Goal: Transaction & Acquisition: Purchase product/service

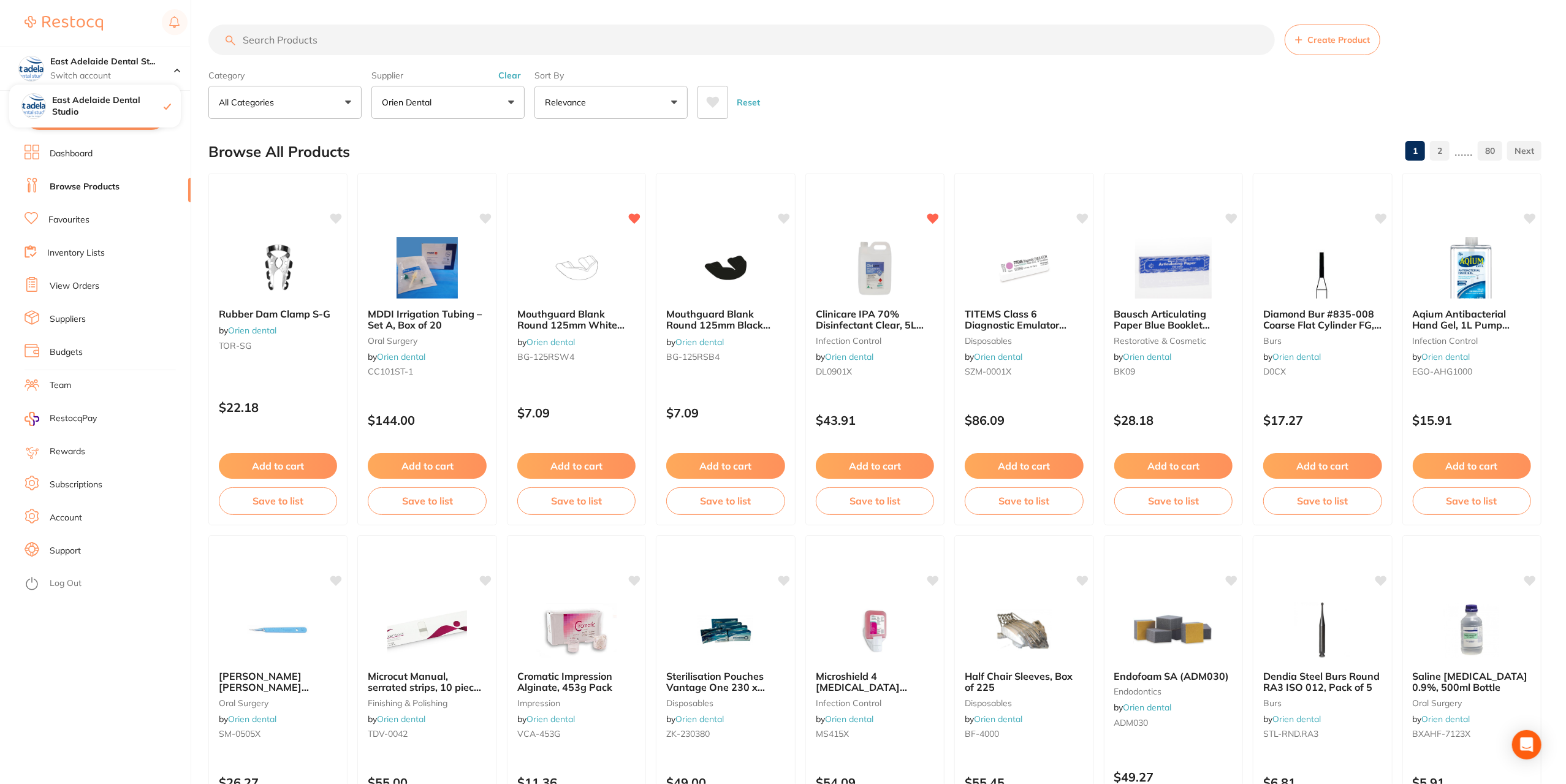
click at [283, 45] on input "search" at bounding box center [742, 40] width 1066 height 30
click at [109, 119] on button "$1,668.24 in your order" at bounding box center [95, 115] width 141 height 30
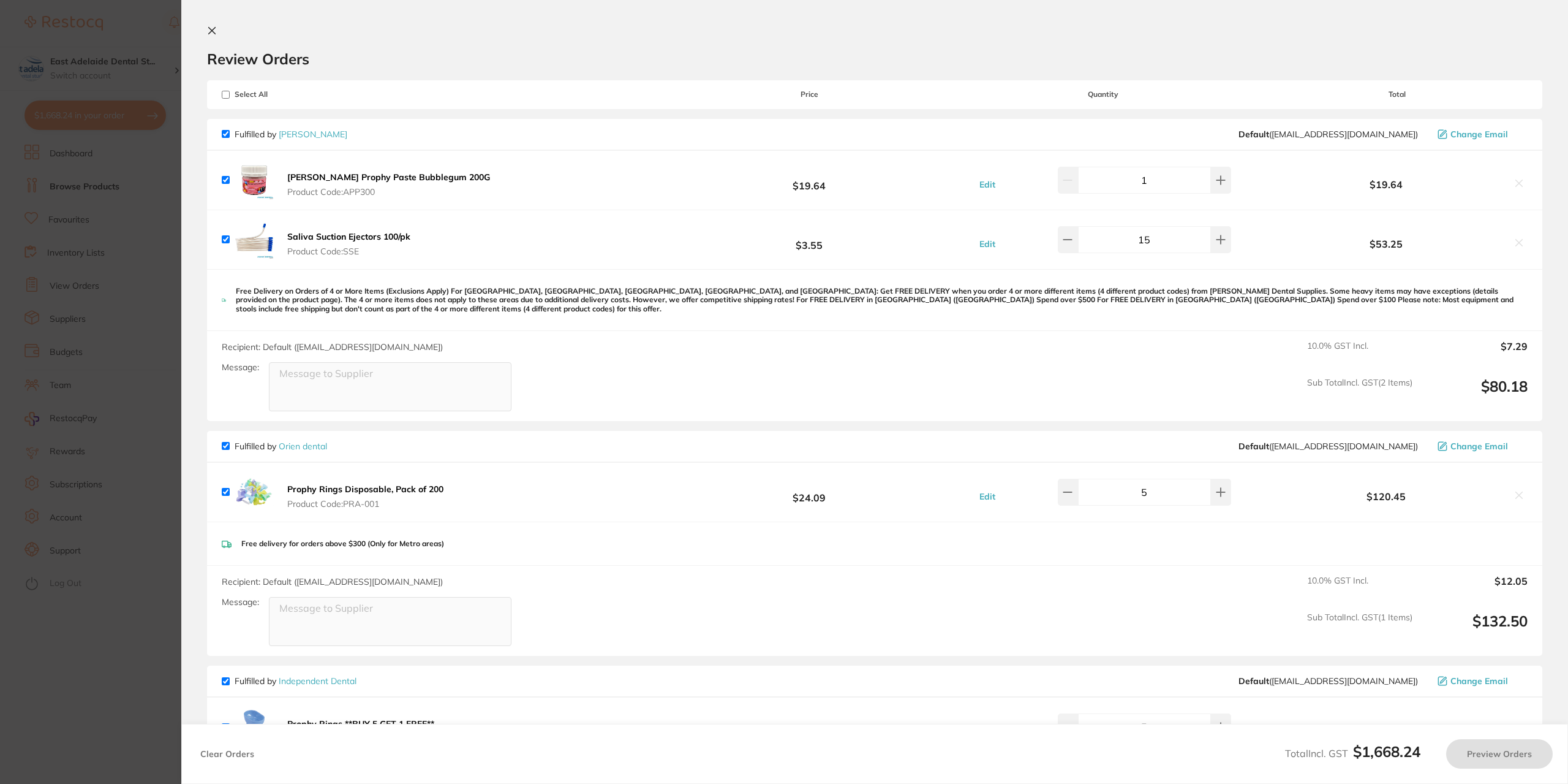
checkbox input "true"
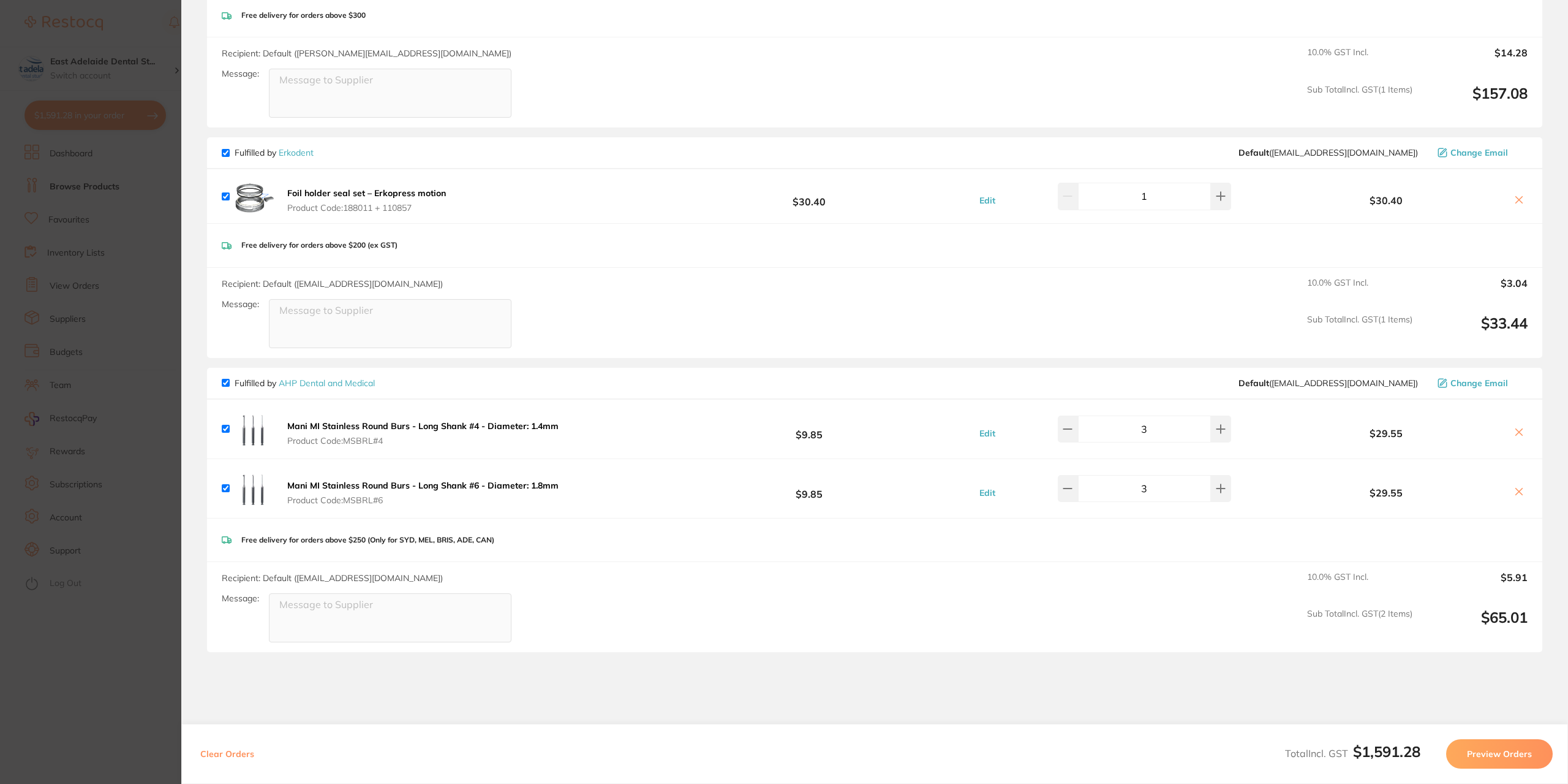
scroll to position [1887, 0]
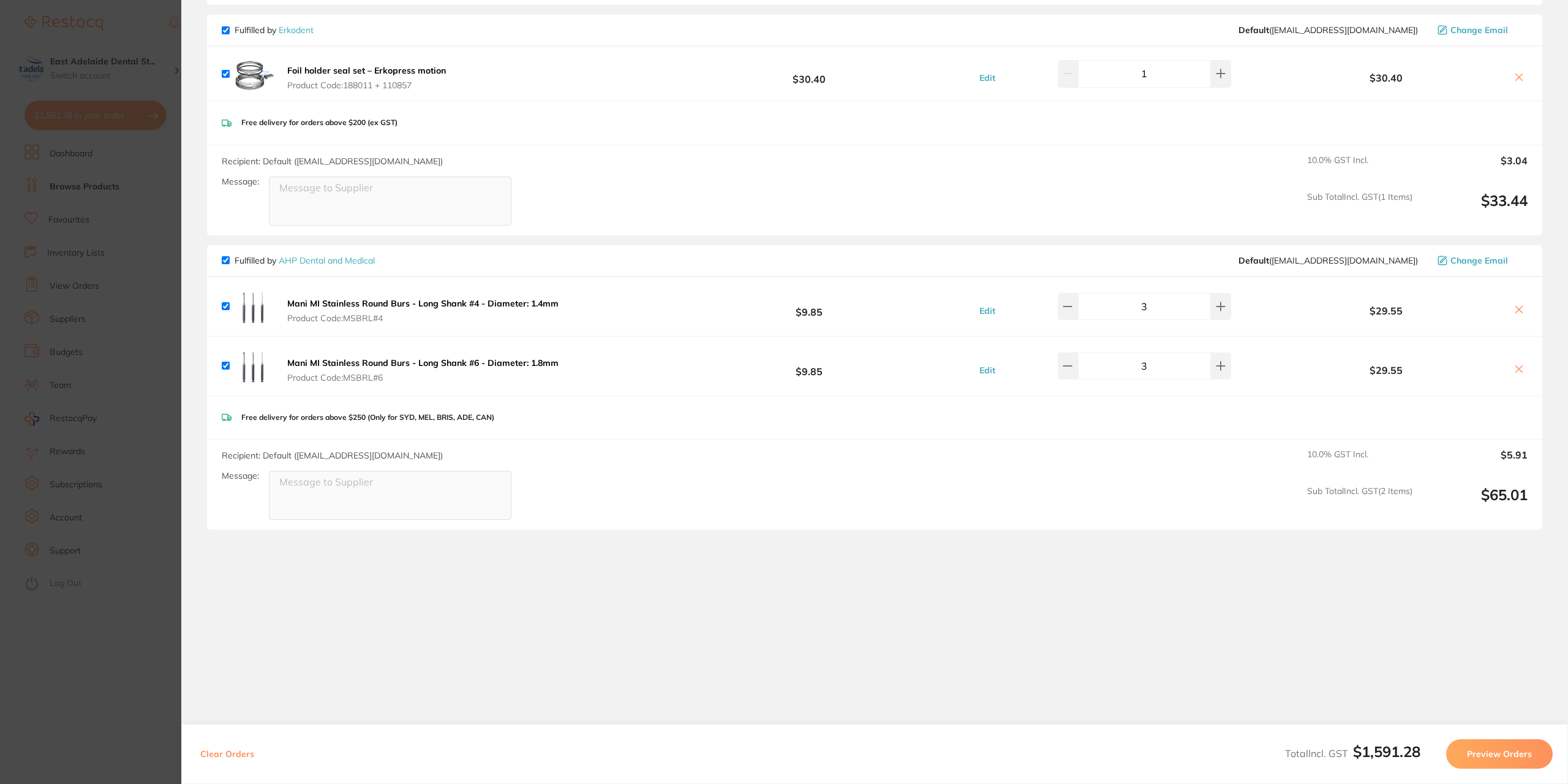
drag, startPoint x: 68, startPoint y: 681, endPoint x: 270, endPoint y: 352, distance: 386.1
click at [68, 681] on section "Update RRP Set your pre negotiated price for this item. Item Agreed RRP (excl. …" at bounding box center [784, 392] width 1568 height 784
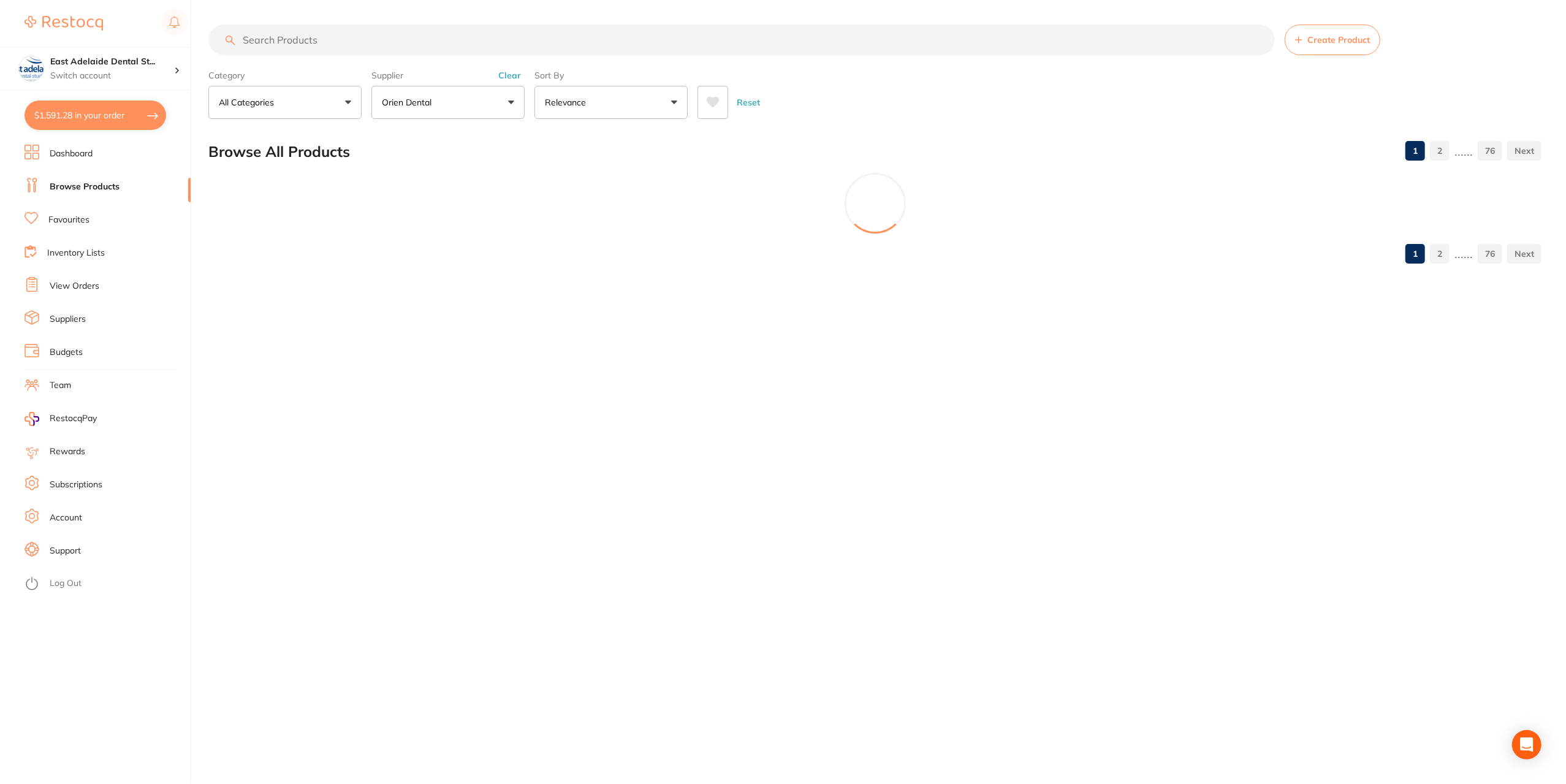
scroll to position [0, 0]
click at [332, 21] on main "Create Product Category All Categories All Categories anaesthetic burs disposab…" at bounding box center [888, 149] width 1361 height 298
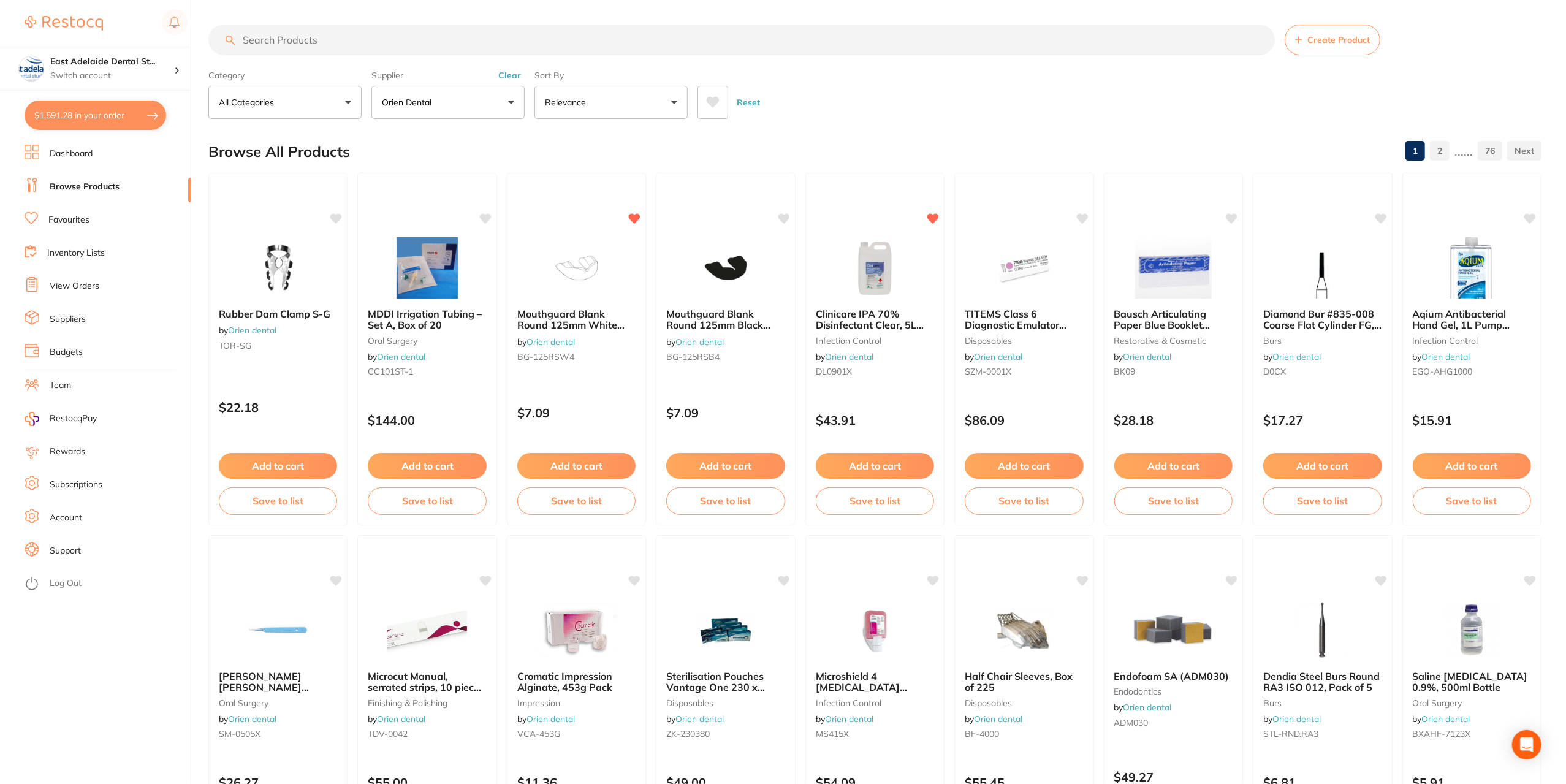
click at [311, 40] on input "search" at bounding box center [742, 40] width 1066 height 30
type input "C"
type input "P"
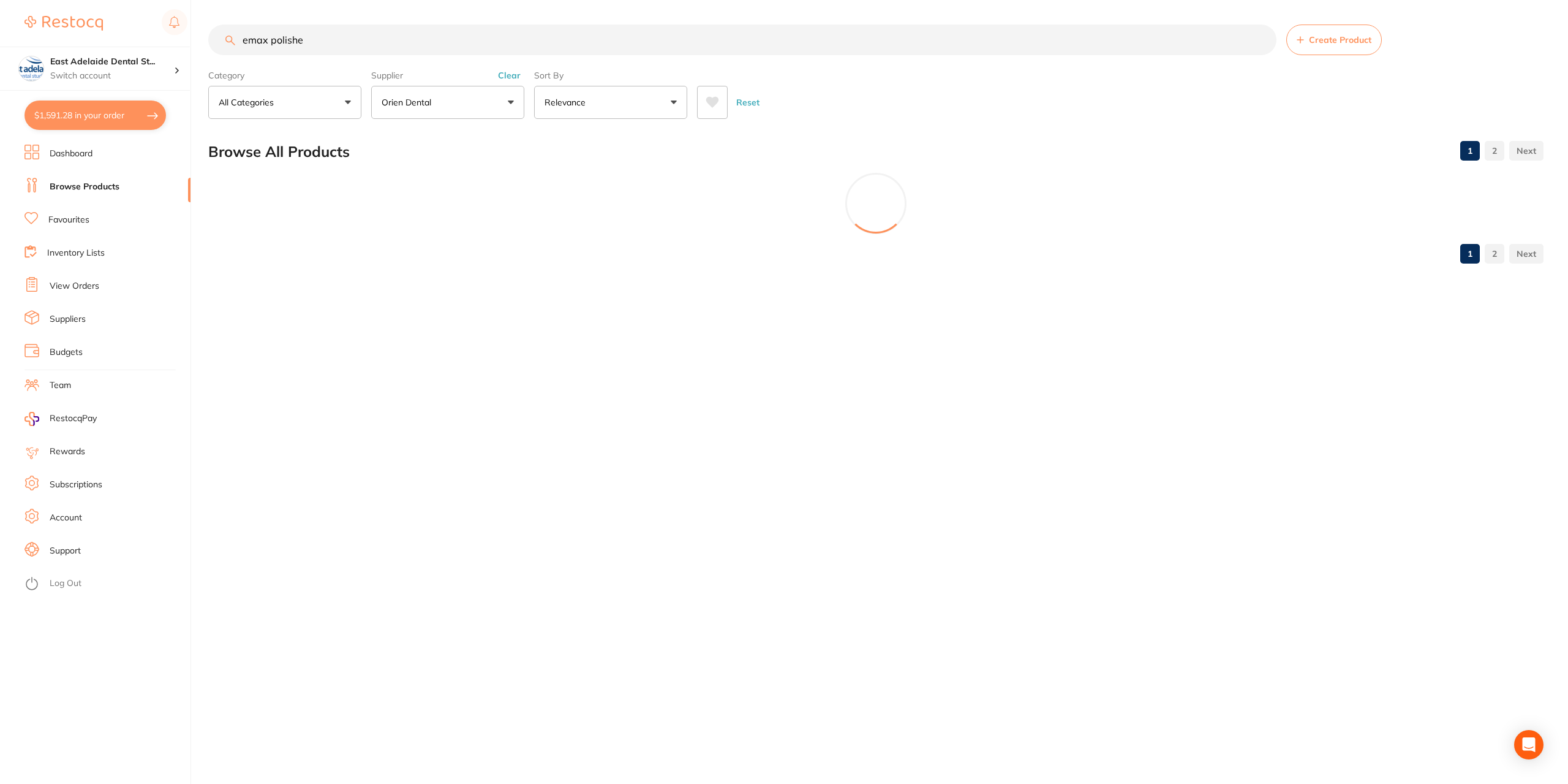
type input "emax polisher"
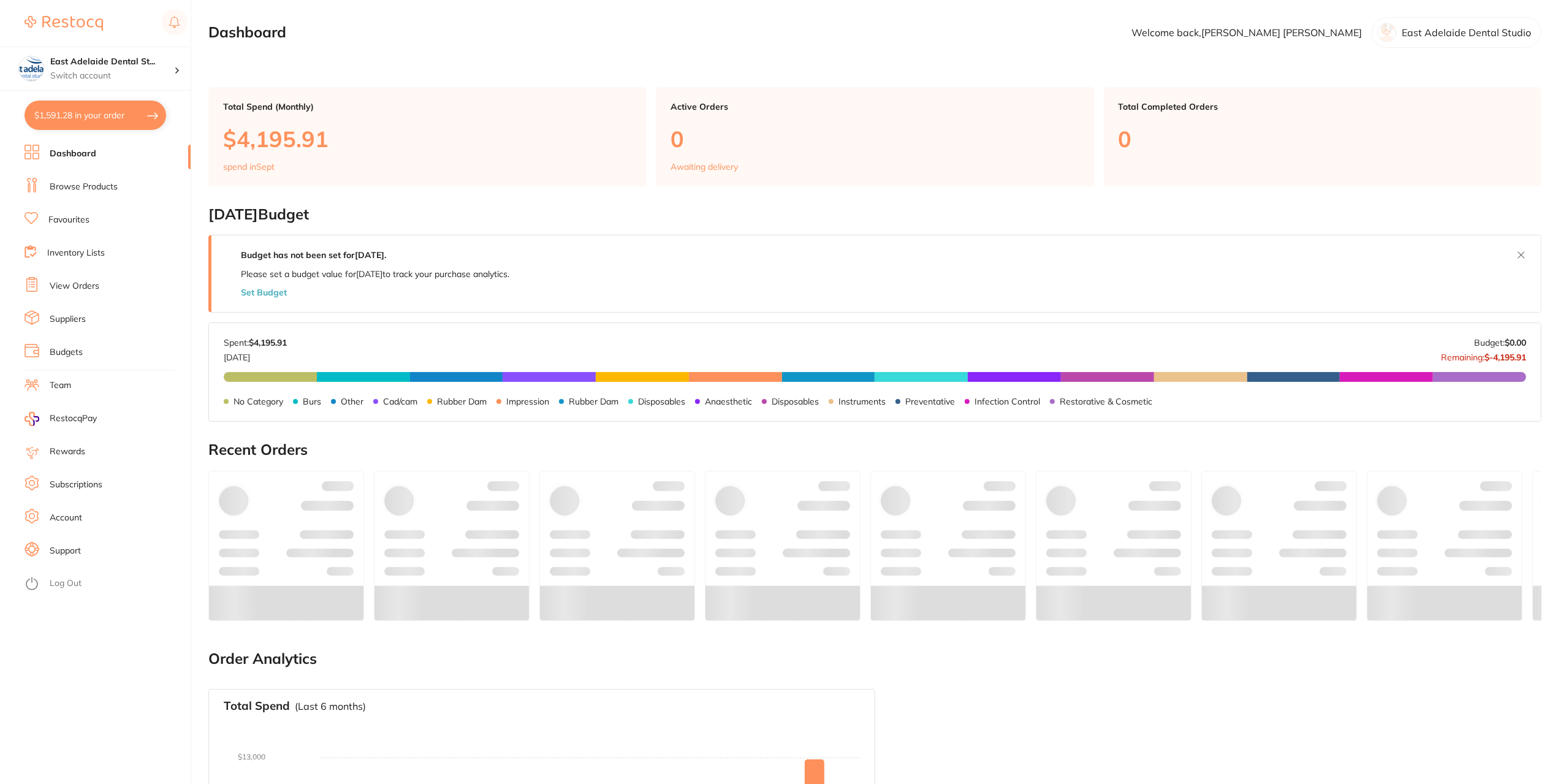
drag, startPoint x: 107, startPoint y: 191, endPoint x: 136, endPoint y: 174, distance: 33.6
click at [107, 191] on link "Browse Products" at bounding box center [83, 187] width 68 height 12
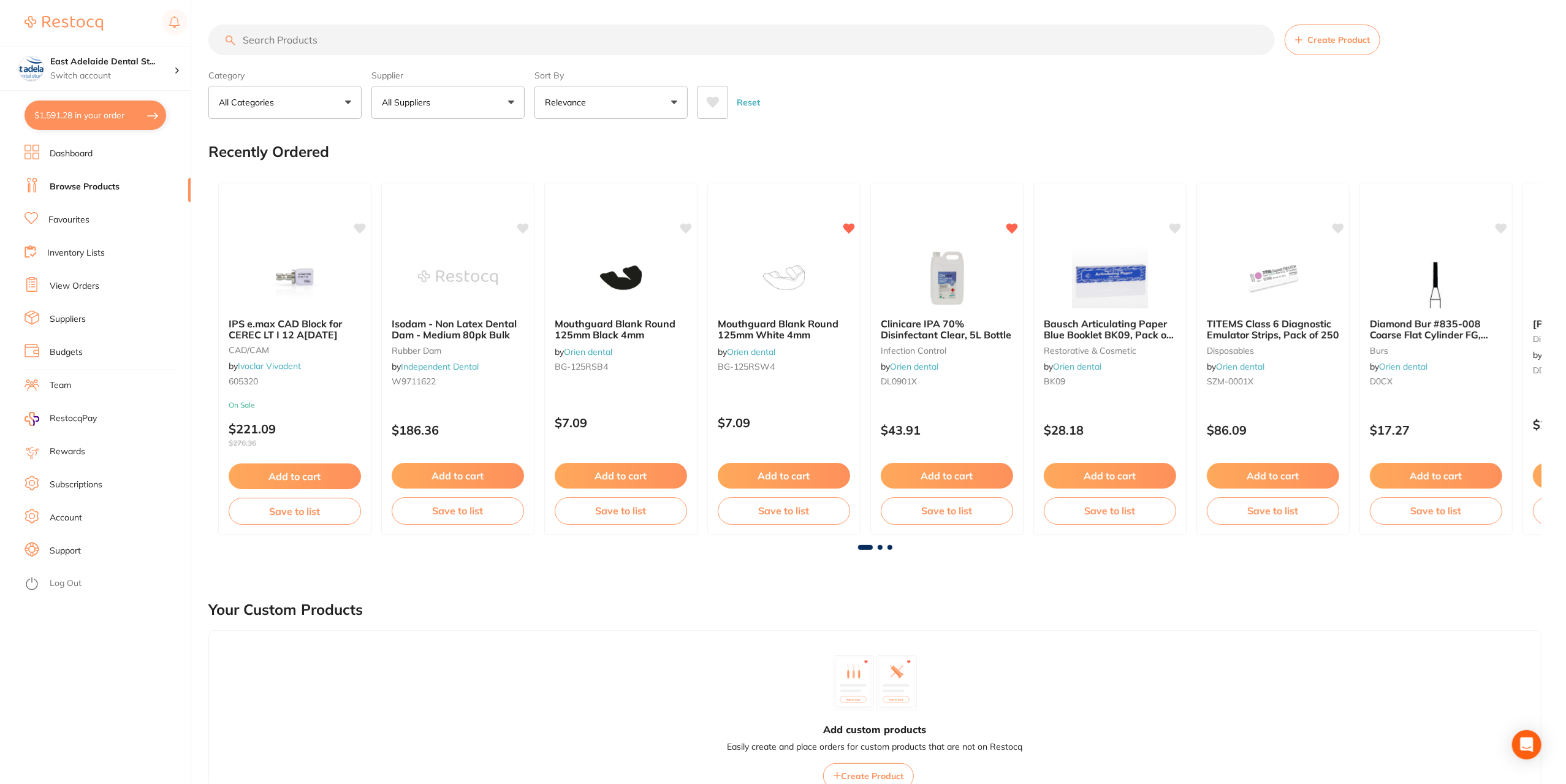
click at [290, 40] on input "search" at bounding box center [742, 40] width 1066 height 30
paste input "Rubber Polishing Wheels Dental Lab - Gray"
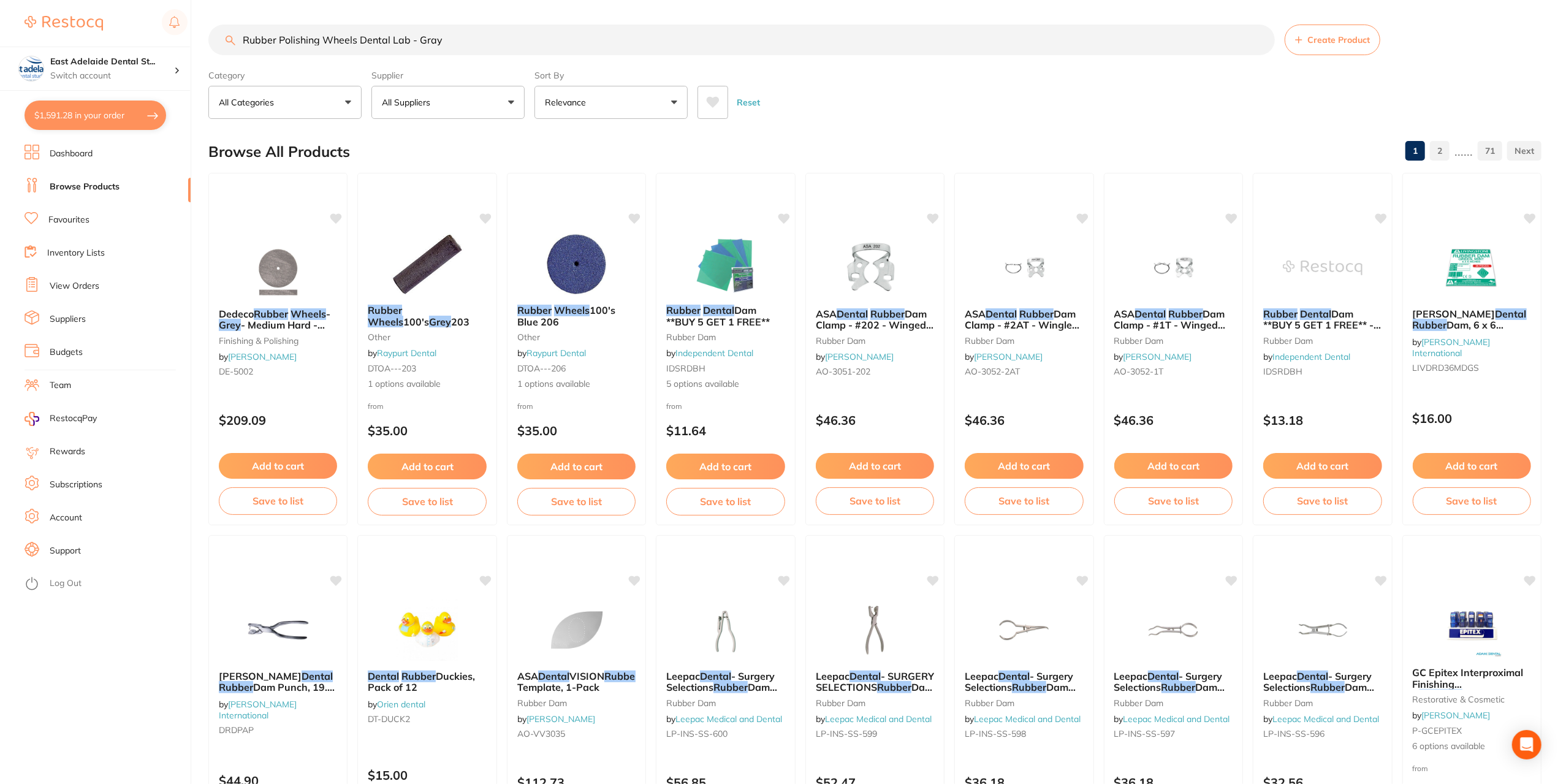
drag, startPoint x: 411, startPoint y: 39, endPoint x: 361, endPoint y: 65, distance: 56.4
click at [361, 65] on section "Rubber Polishing Wheels Dental Lab - Gray Create Product Category All Categorie…" at bounding box center [875, 71] width 1333 height 94
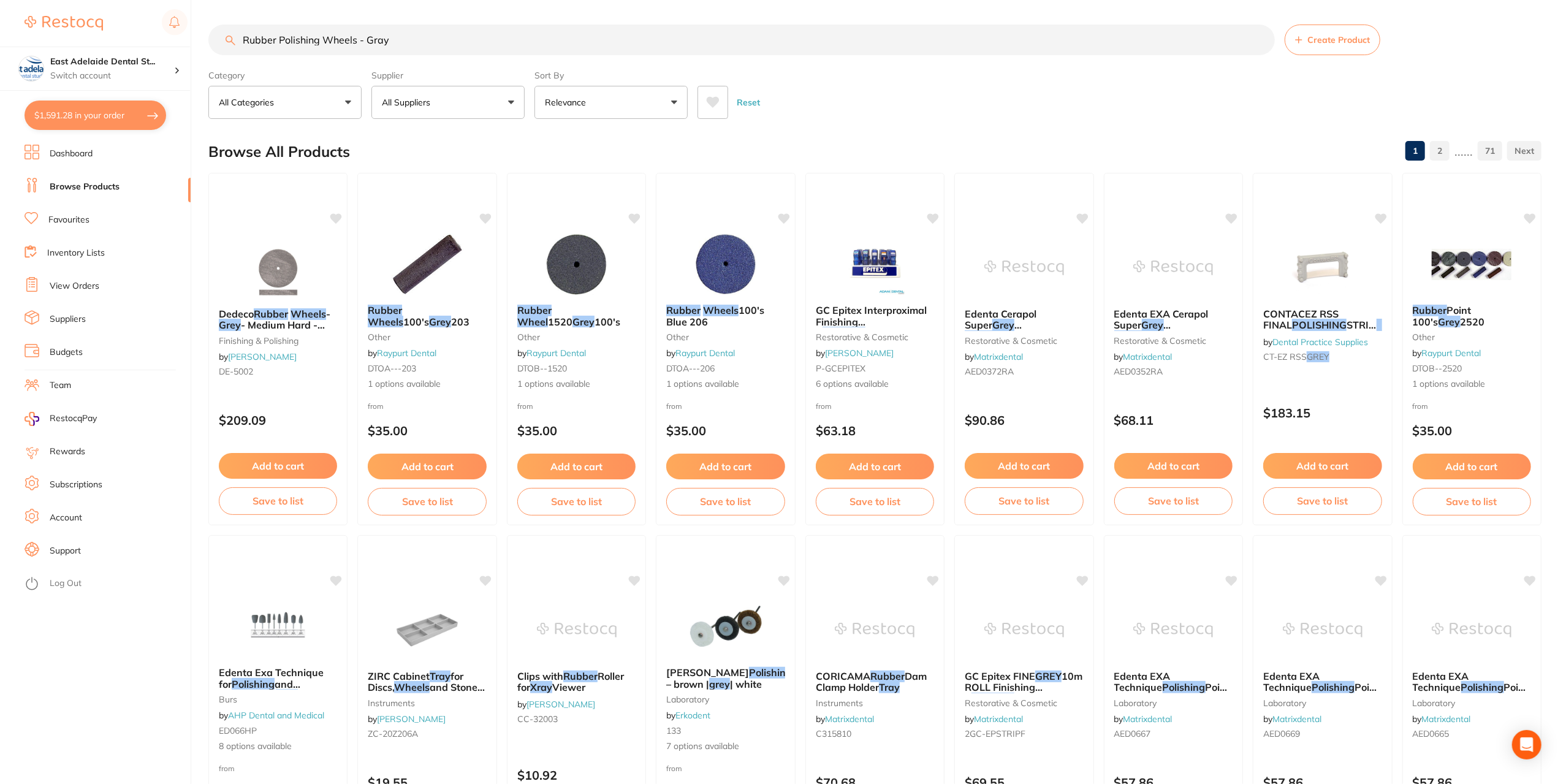
drag, startPoint x: 365, startPoint y: 43, endPoint x: 387, endPoint y: 52, distance: 23.8
click at [346, 46] on input "Rubber Polishing Wheels - Gray" at bounding box center [742, 40] width 1066 height 30
drag, startPoint x: 398, startPoint y: 43, endPoint x: 365, endPoint y: 46, distance: 33.1
click at [365, 46] on input "Rubber Polishing Wheels - Gray" at bounding box center [742, 40] width 1066 height 30
click at [320, 43] on input "Rubber Polishing Wheels - Gray" at bounding box center [742, 40] width 1066 height 30
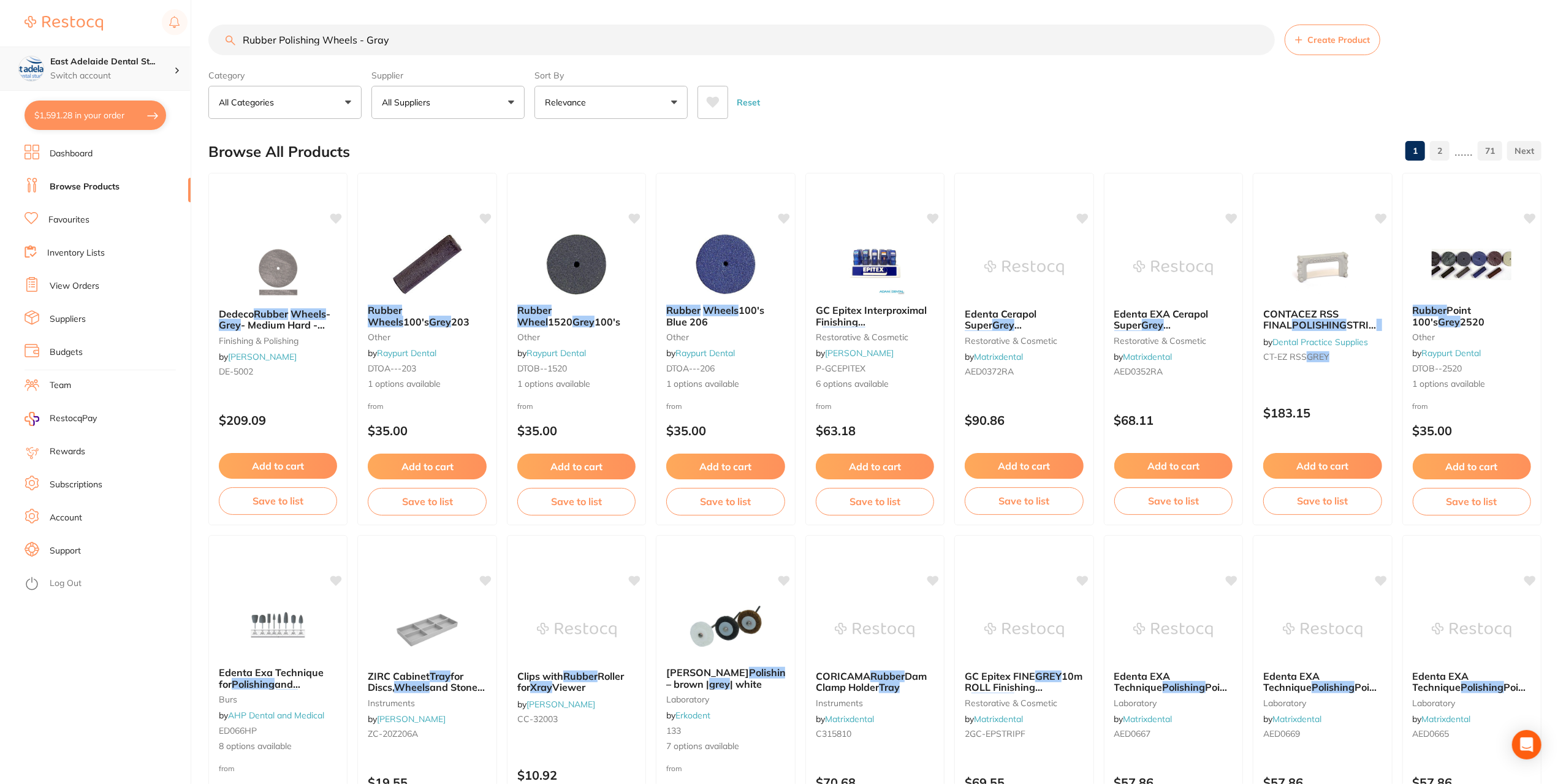
drag, startPoint x: 277, startPoint y: 36, endPoint x: 160, endPoint y: 63, distance: 120.1
click at [160, 63] on div "$1,591.28 [STREET_ADDRESS]... Switch account East Adelaide Dental Studio $1,591…" at bounding box center [783, 392] width 1566 height 784
type input "Polishing Wheels - Gray"
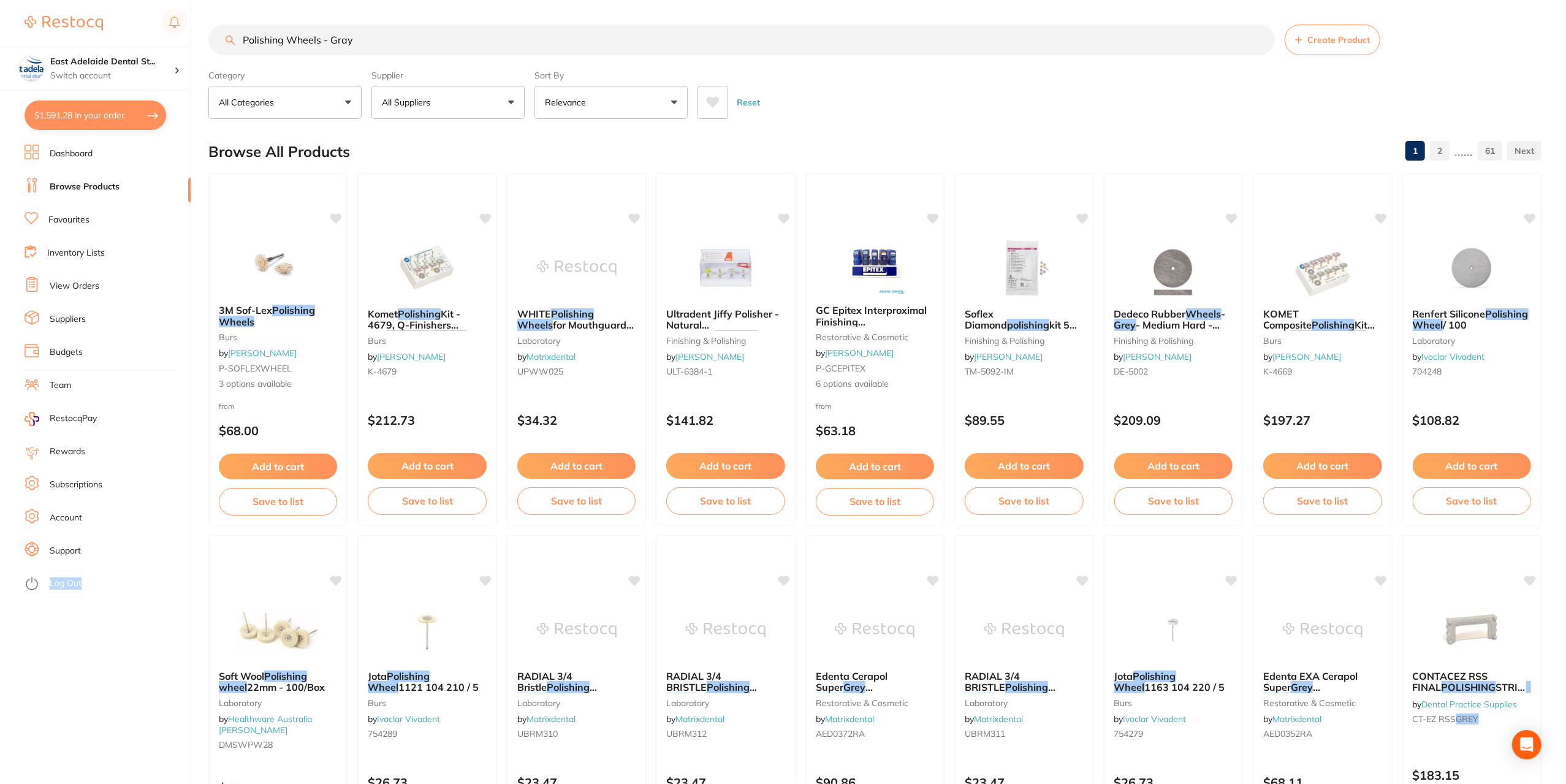
drag, startPoint x: 38, startPoint y: 786, endPoint x: 456, endPoint y: 756, distance: 419.1
click at [393, 783] on html "$1,591.28 [STREET_ADDRESS]... Switch account East Adelaide Dental Studio $1,591…" at bounding box center [783, 392] width 1566 height 784
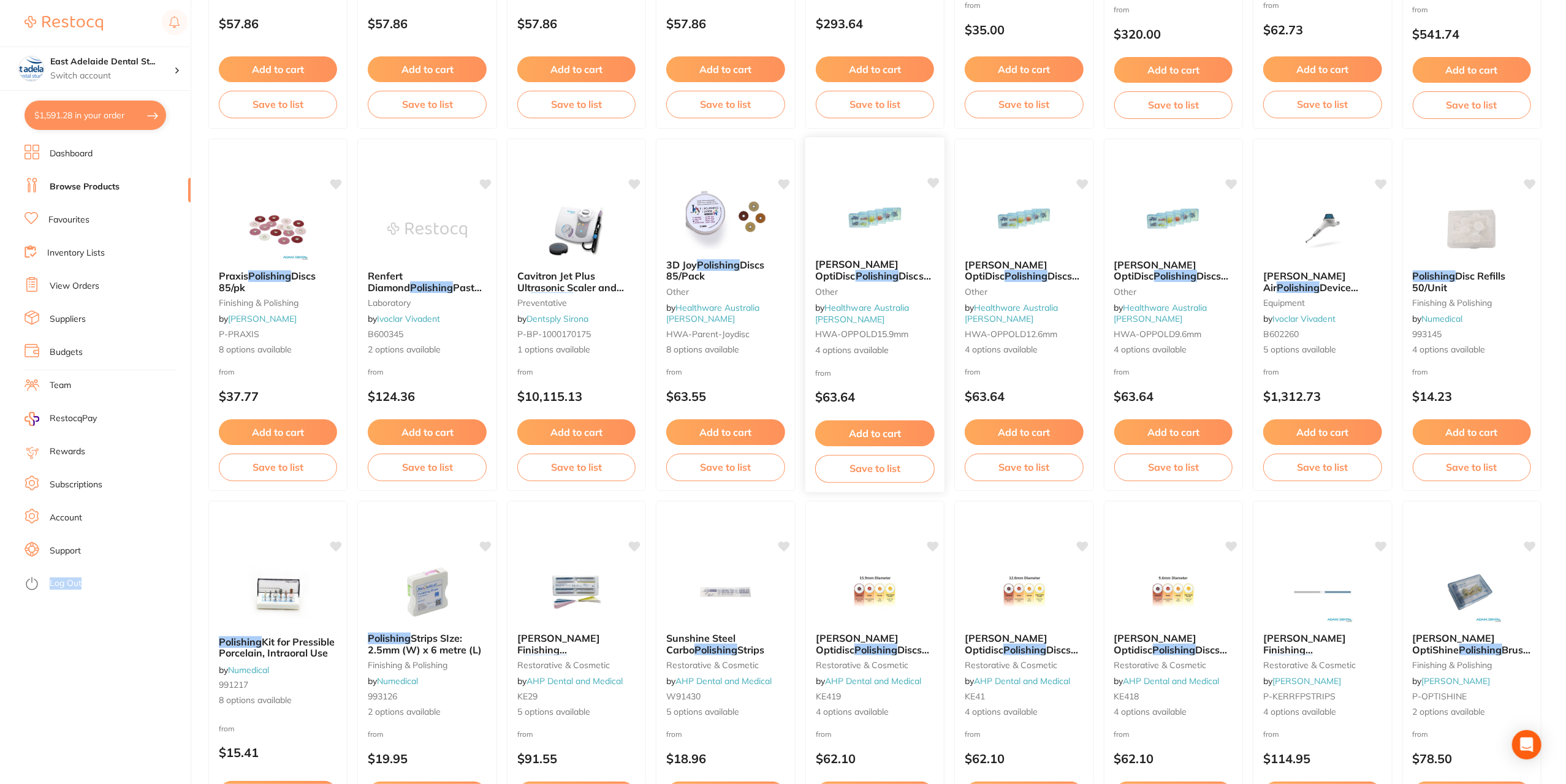
scroll to position [1615, 0]
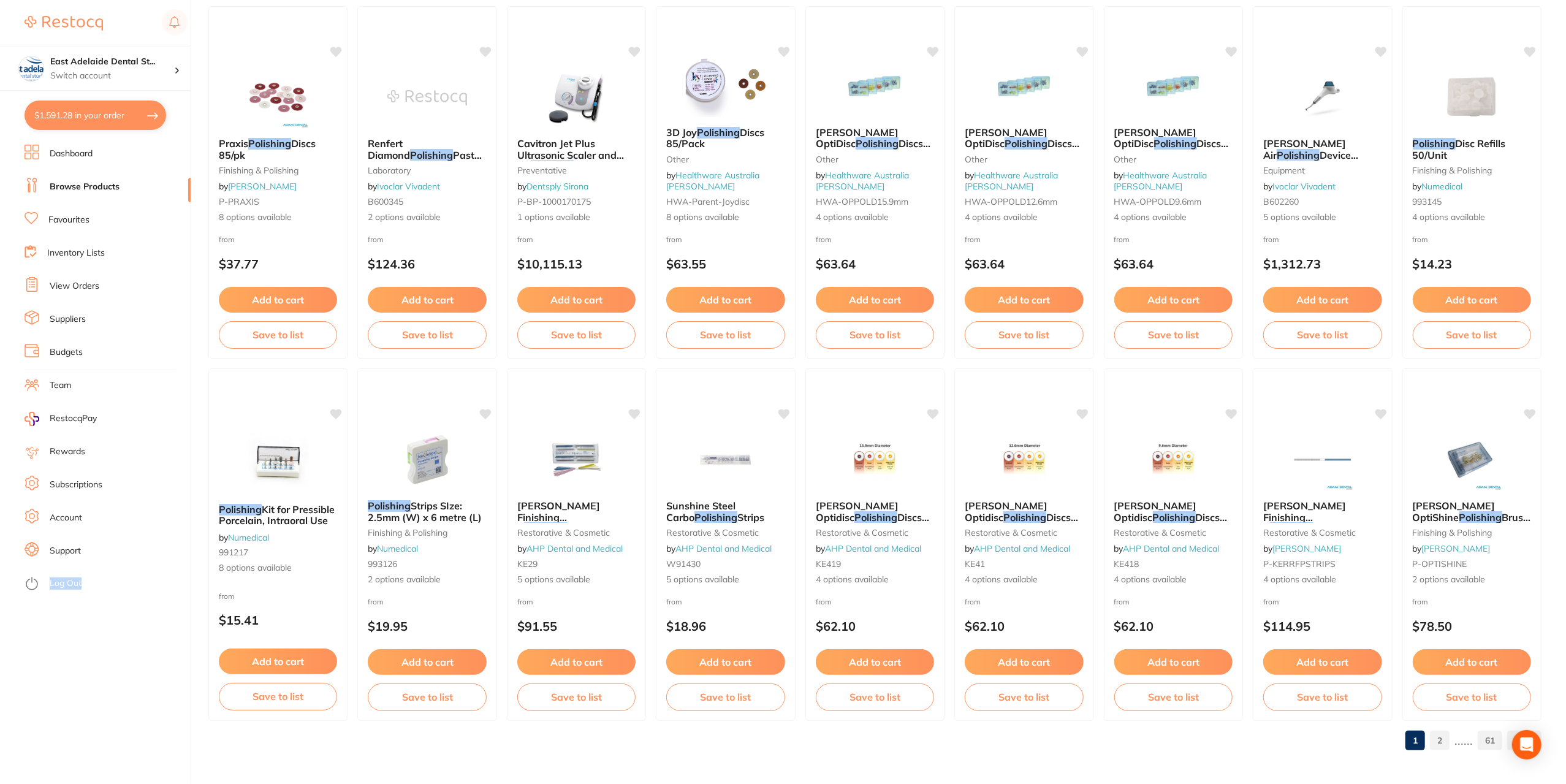
click at [1439, 747] on link "2" at bounding box center [1440, 740] width 20 height 24
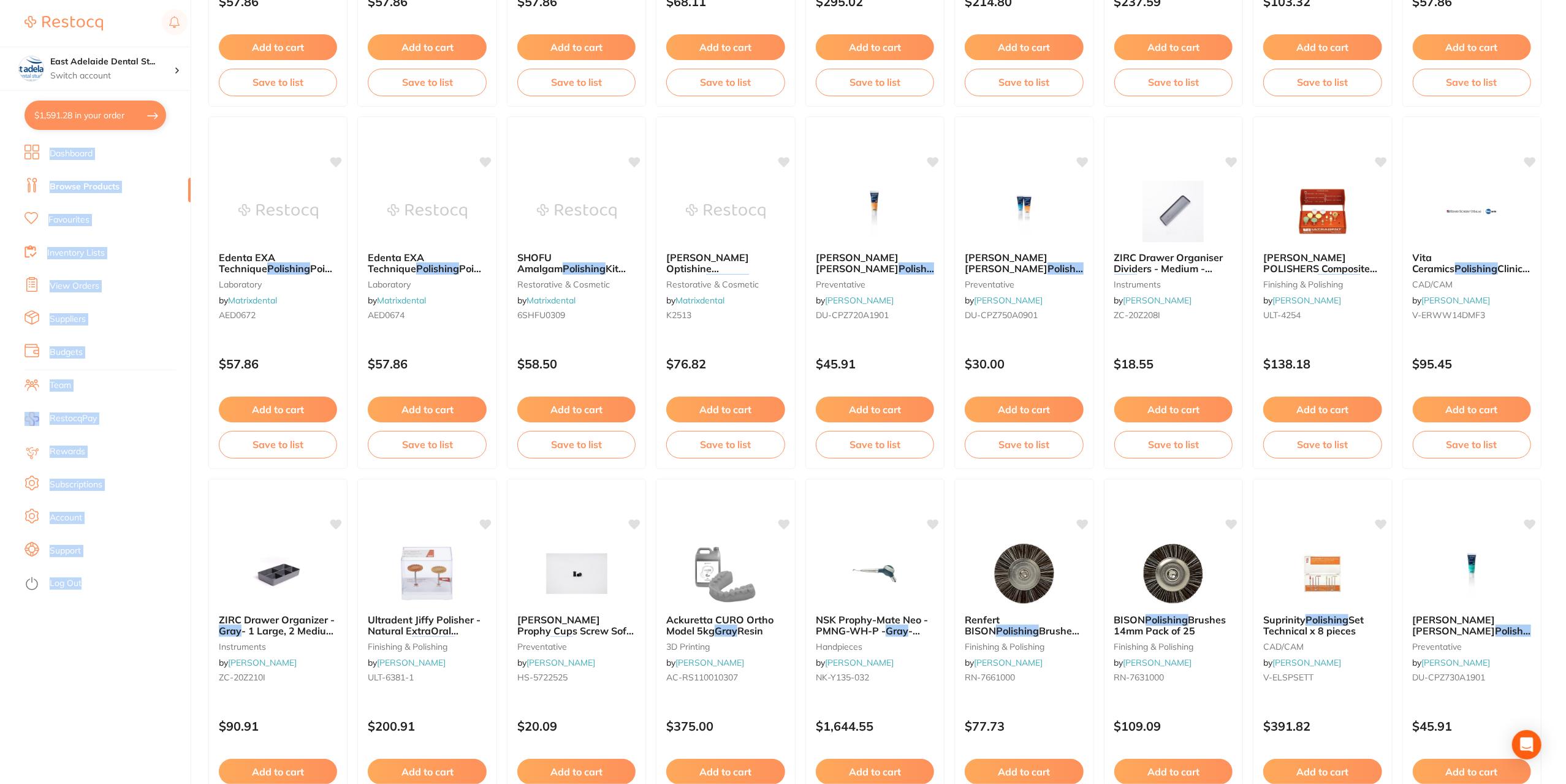
scroll to position [757, 0]
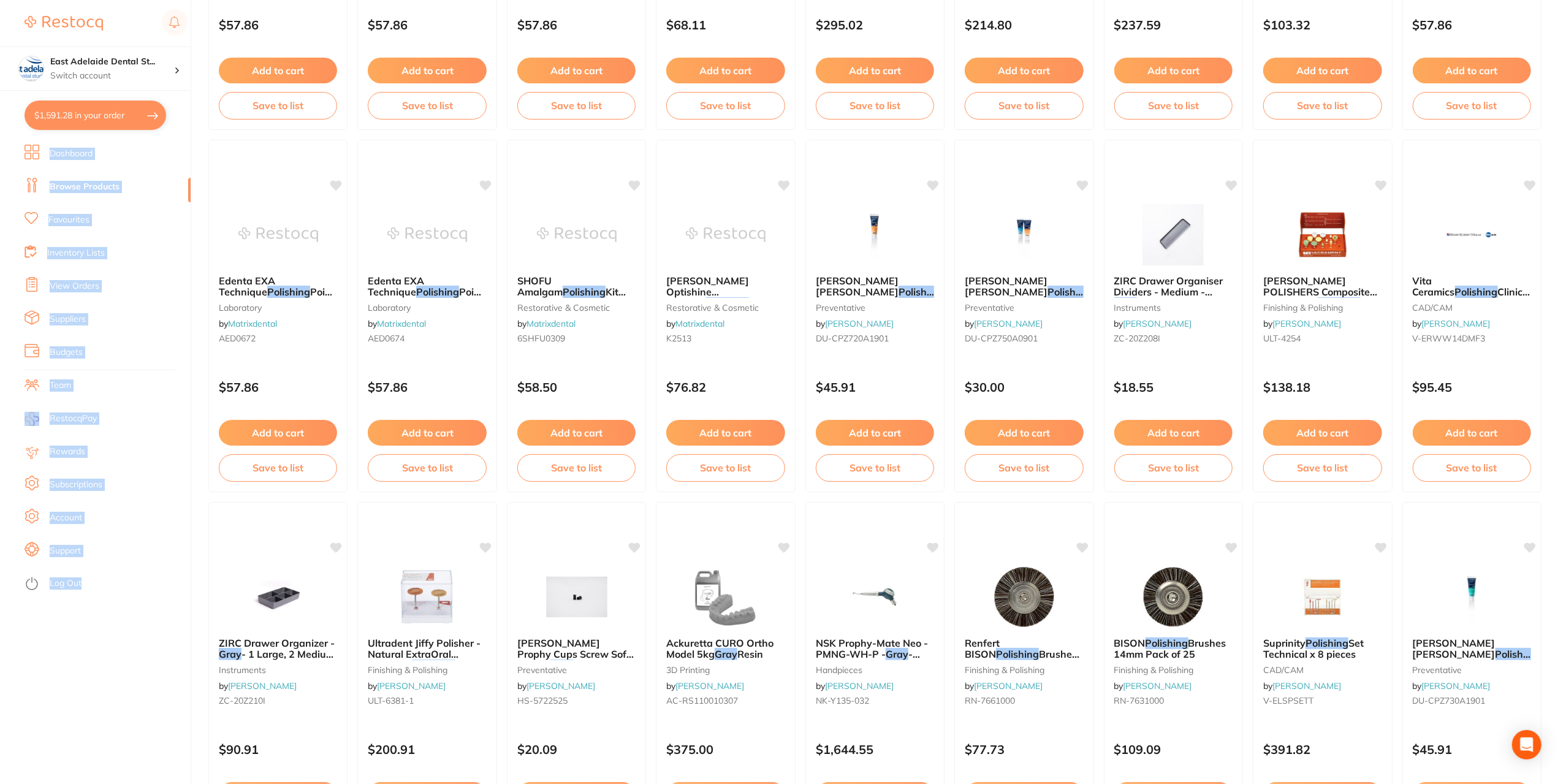
click at [69, 216] on link "Favourites" at bounding box center [69, 220] width 41 height 12
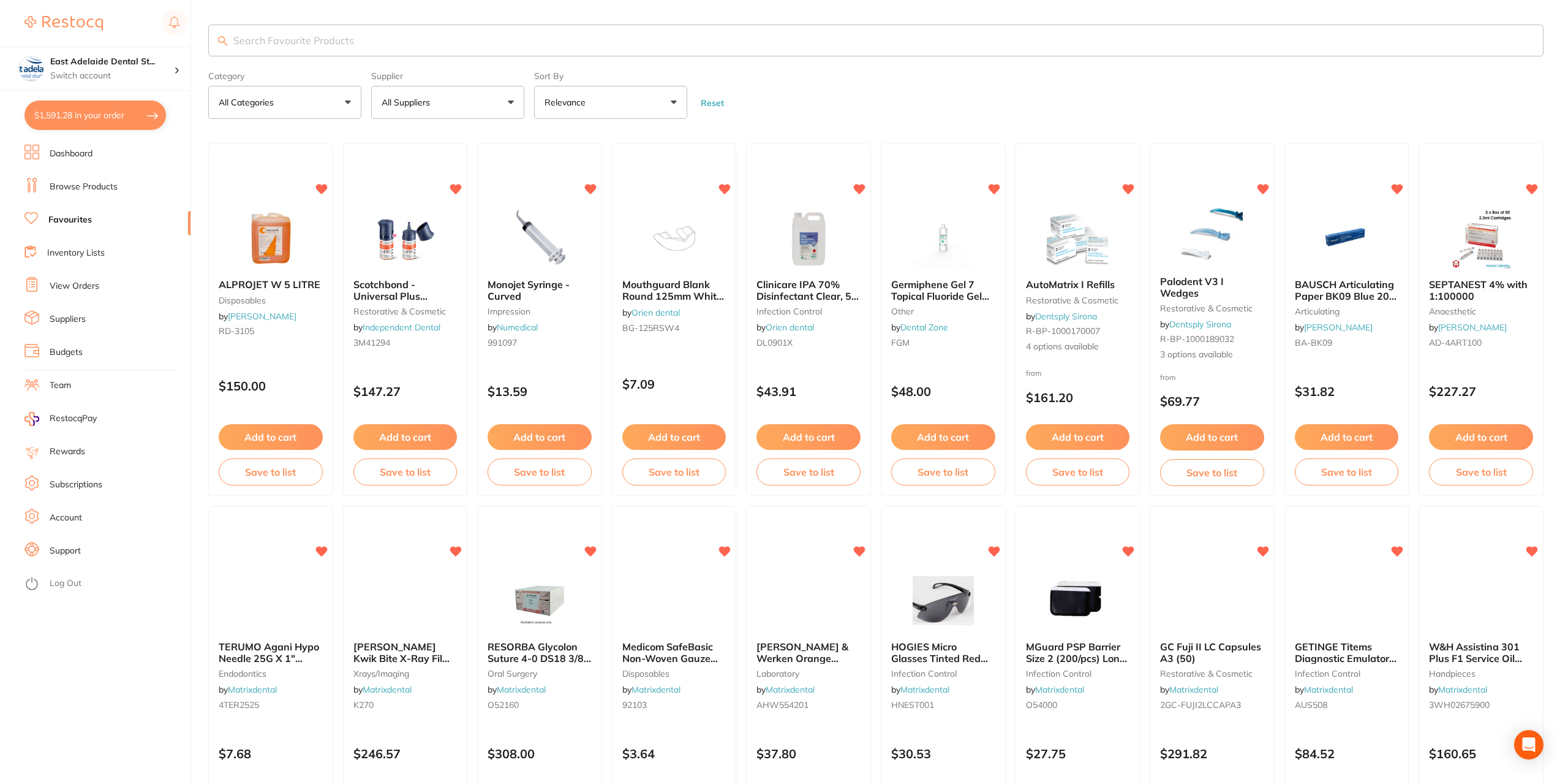
click at [333, 39] on input "search" at bounding box center [876, 40] width 1335 height 32
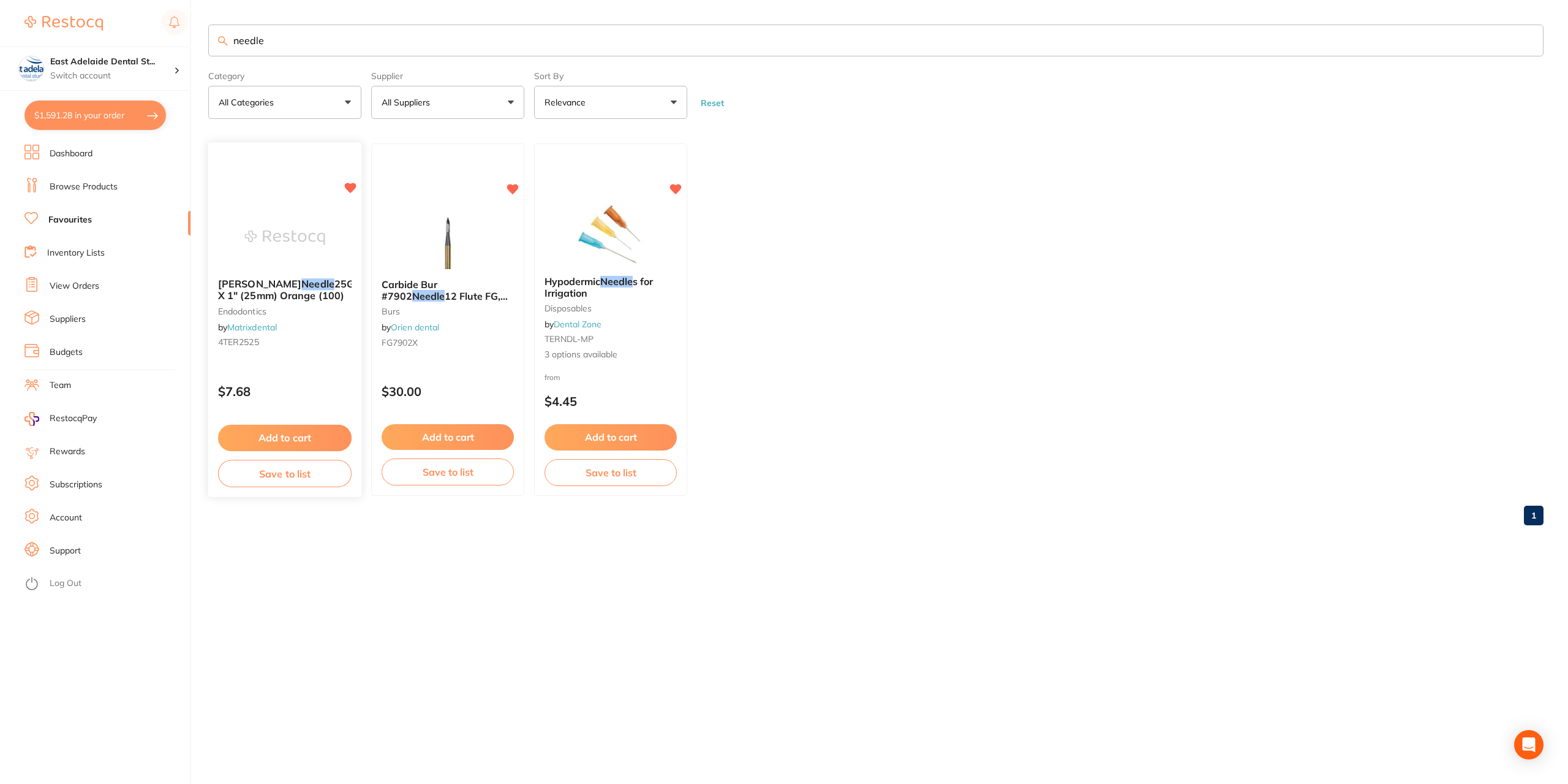
type input "needle"
click at [328, 373] on div "$7.68" at bounding box center [284, 389] width 153 height 33
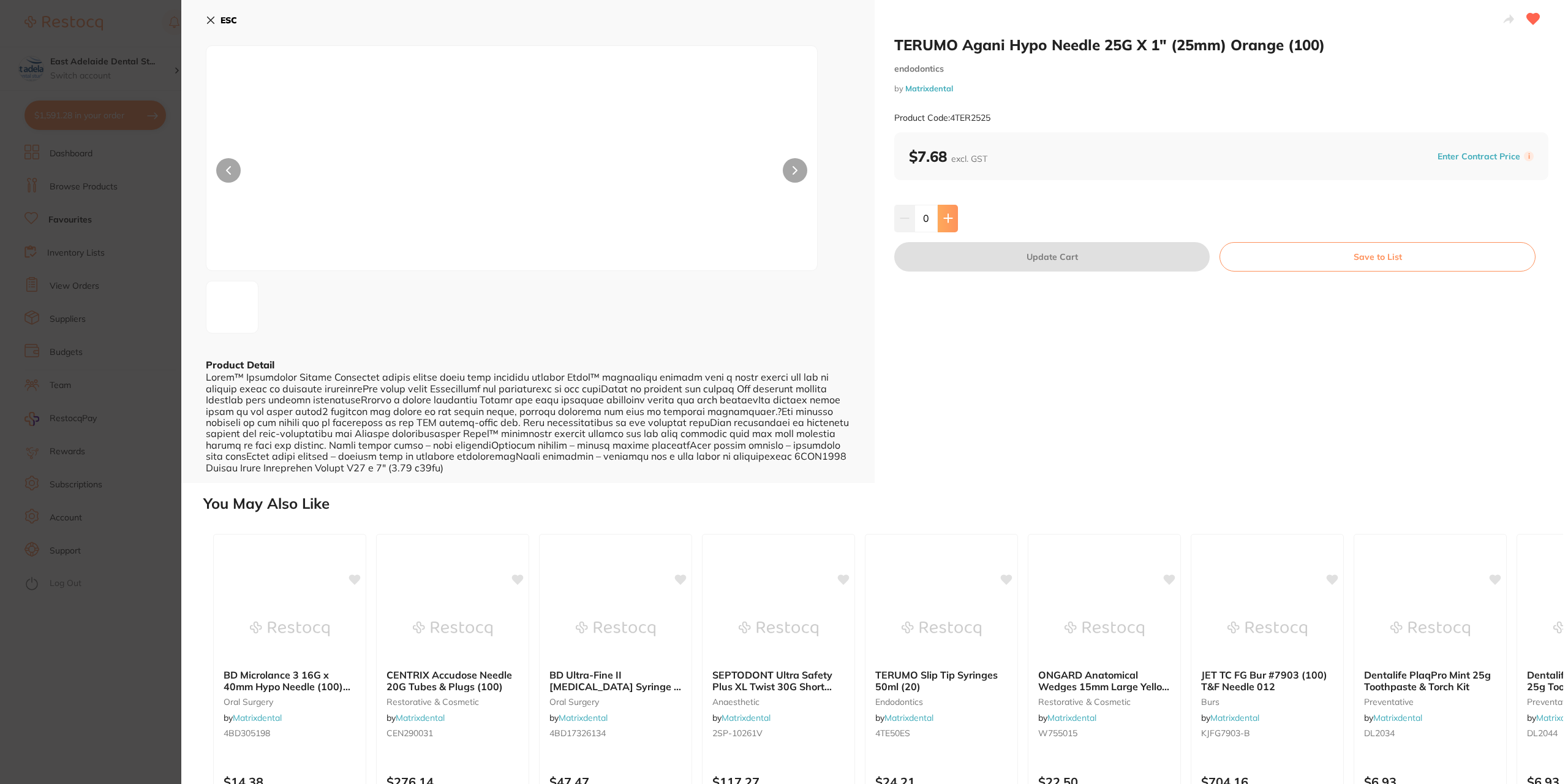
click at [947, 219] on icon at bounding box center [948, 217] width 10 height 10
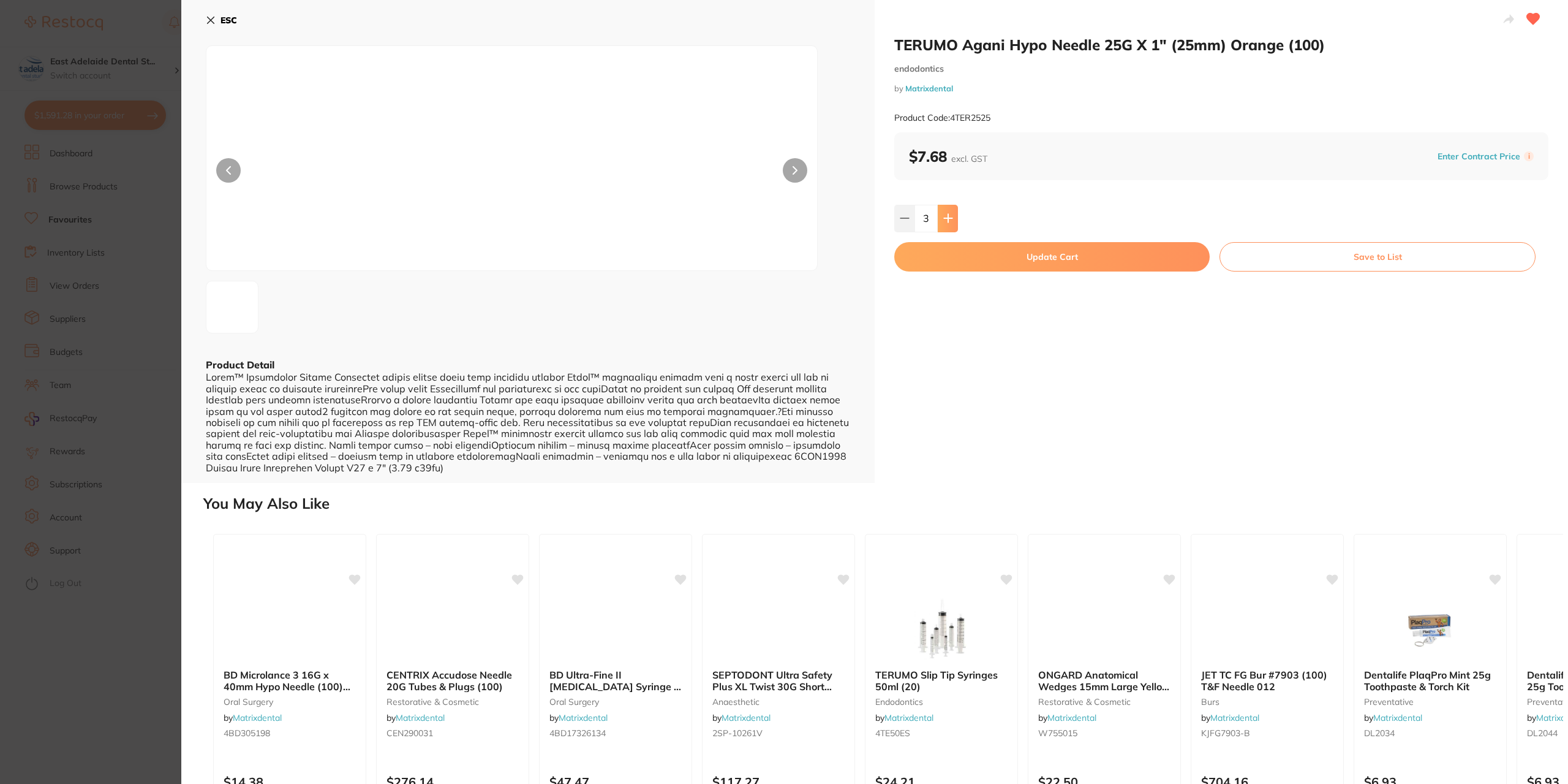
type input "4"
click at [975, 263] on button "Update Cart" at bounding box center [1052, 256] width 315 height 30
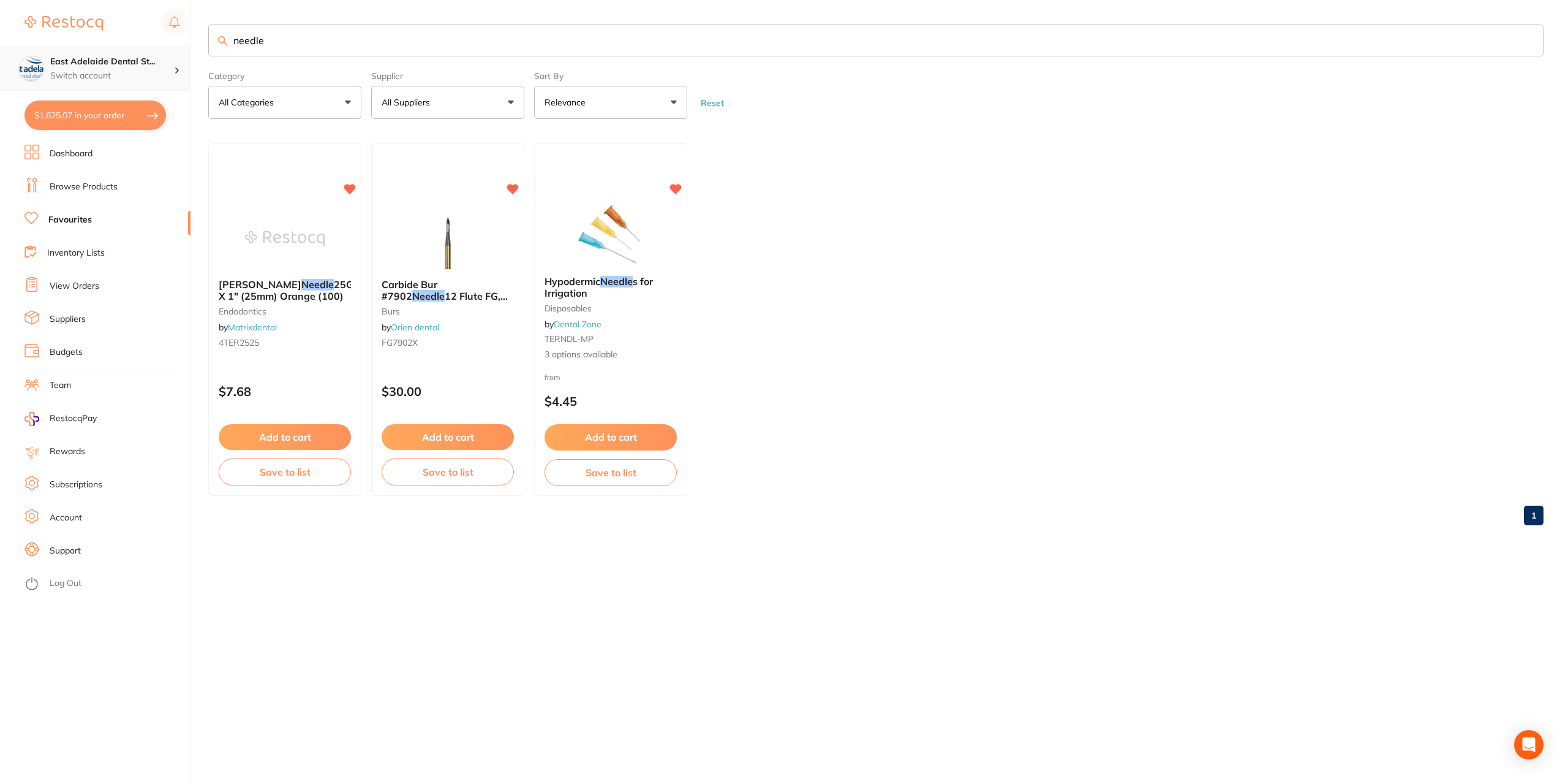
drag, startPoint x: 288, startPoint y: 41, endPoint x: 106, endPoint y: 53, distance: 182.4
click at [112, 53] on div "$1,625.07 [STREET_ADDRESS] Switch account East Adelaide Dental Studio $1,625.07…" at bounding box center [784, 392] width 1568 height 784
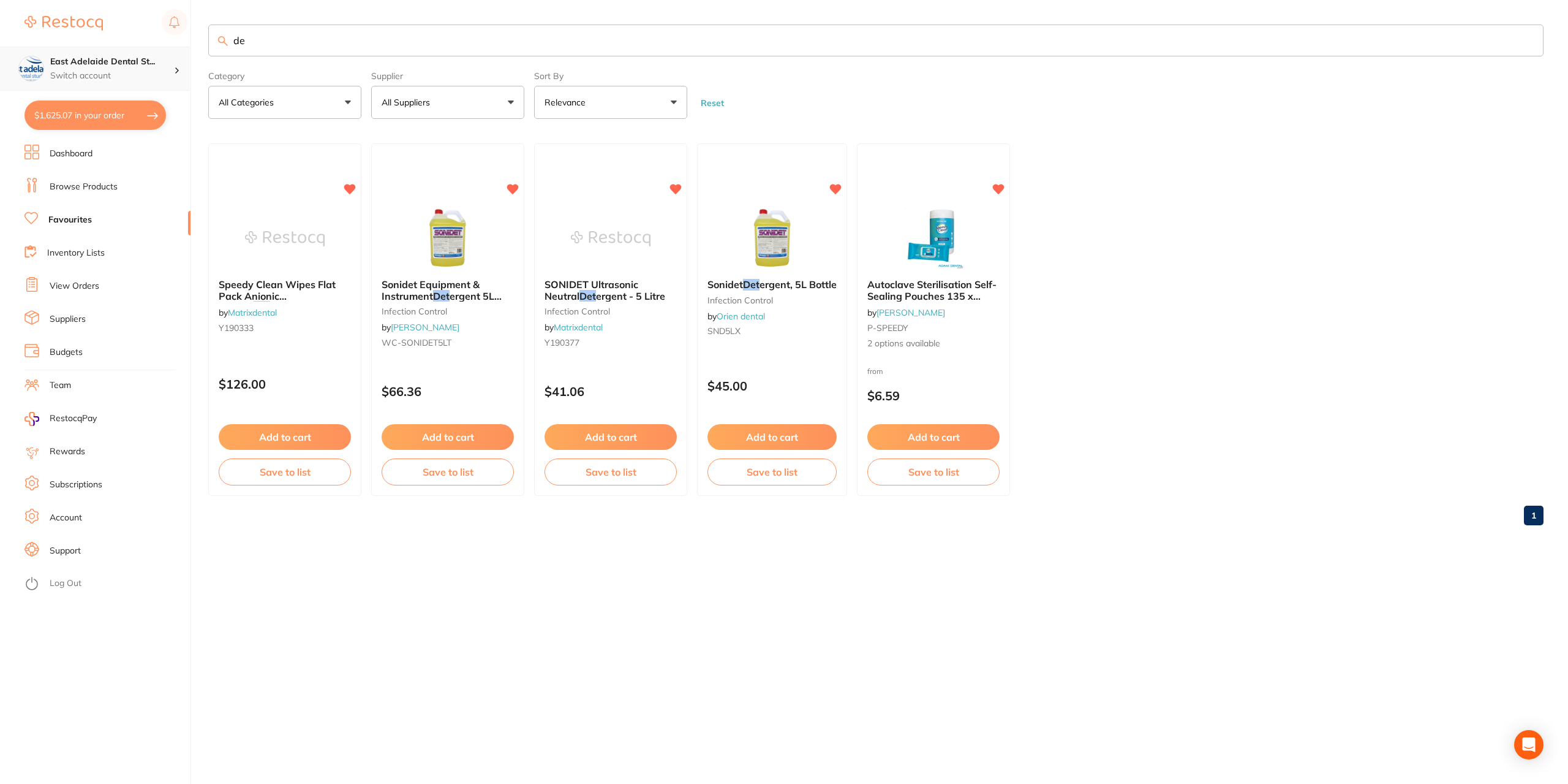
type input "d"
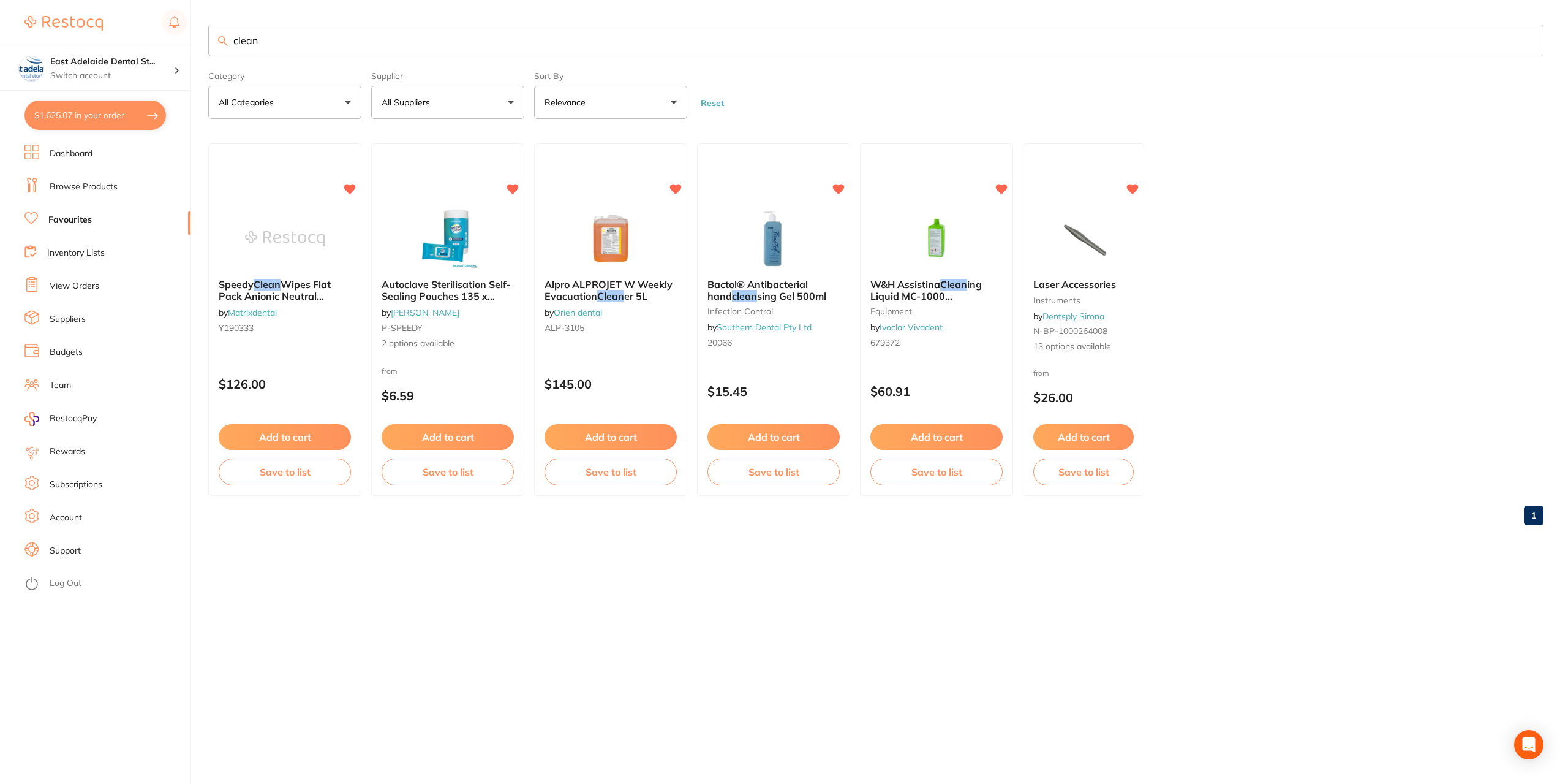
type input "clean"
click at [84, 195] on li "Browse Products" at bounding box center [107, 187] width 166 height 18
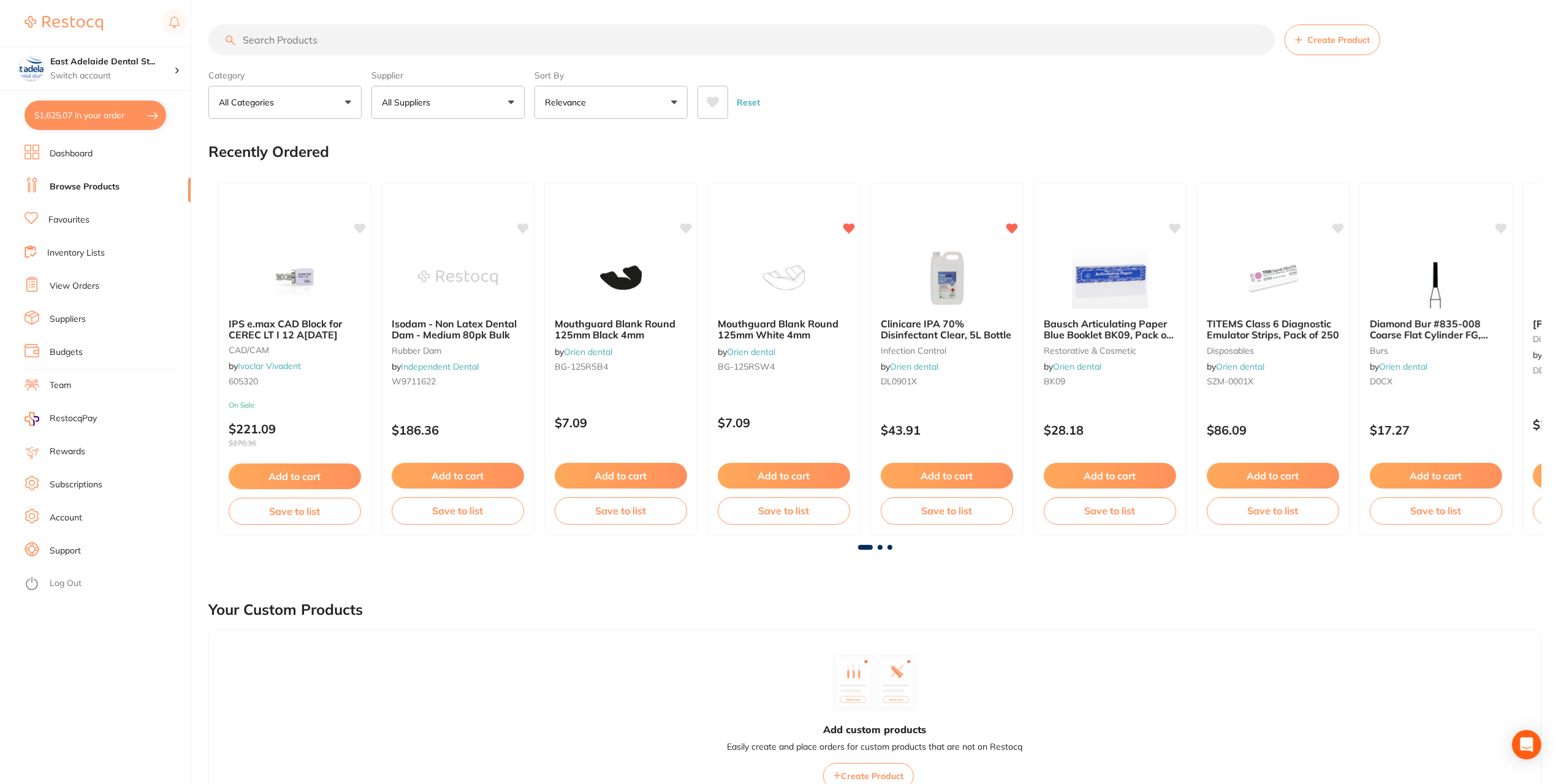
click at [297, 40] on input "search" at bounding box center [742, 40] width 1066 height 30
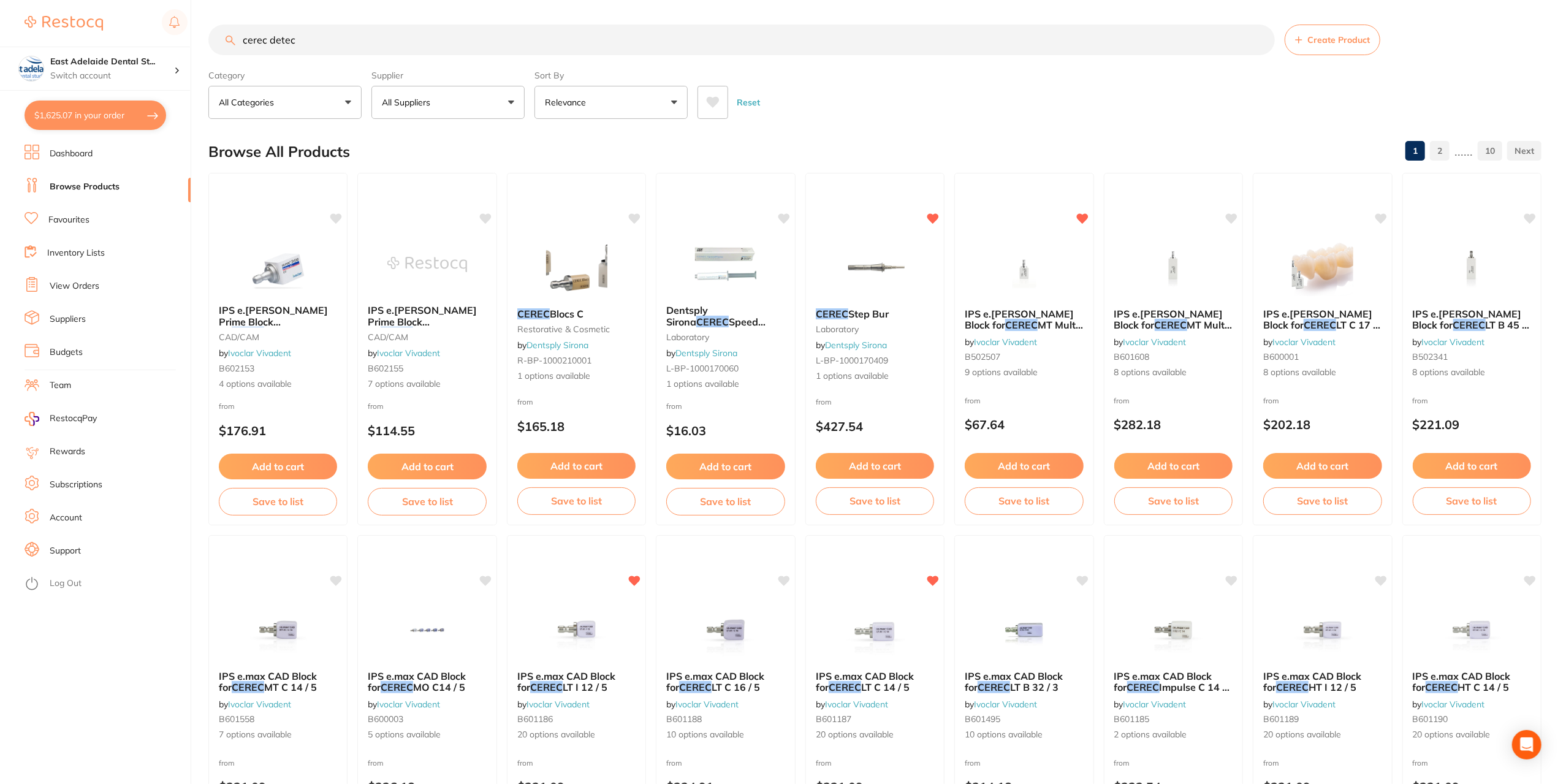
drag, startPoint x: 324, startPoint y: 49, endPoint x: 266, endPoint y: 59, distance: 58.9
click at [266, 59] on section "cerec detec Create Product Category All Categories All Categories burs CAD/CAM …" at bounding box center [875, 71] width 1333 height 94
click at [298, 34] on input "cerec detec" at bounding box center [742, 40] width 1066 height 30
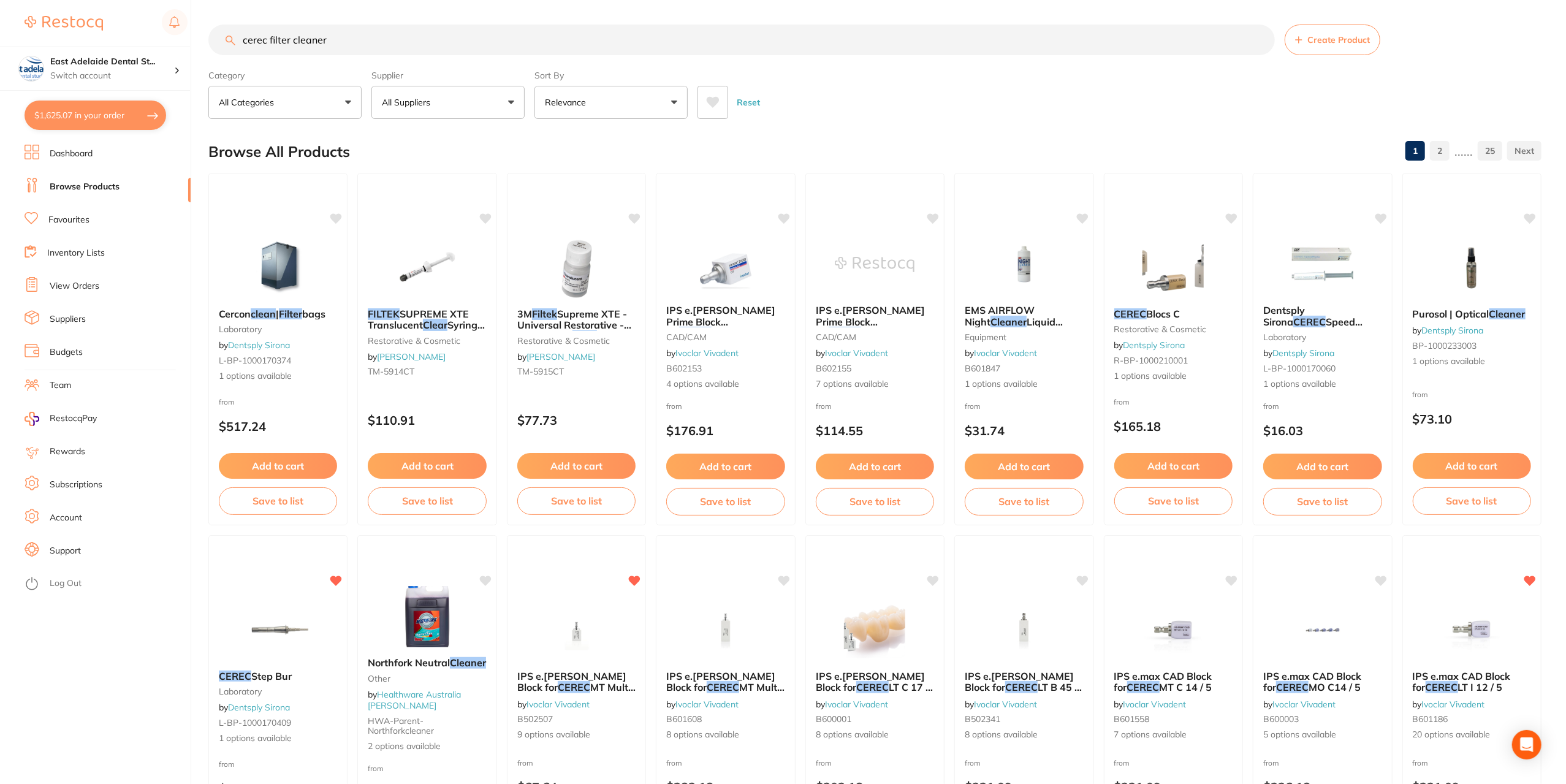
drag, startPoint x: 332, startPoint y: 30, endPoint x: 267, endPoint y: 65, distance: 73.8
click at [267, 65] on section "cerec filter cleaner Create Product Category All Categories All Categories 3D P…" at bounding box center [875, 71] width 1333 height 94
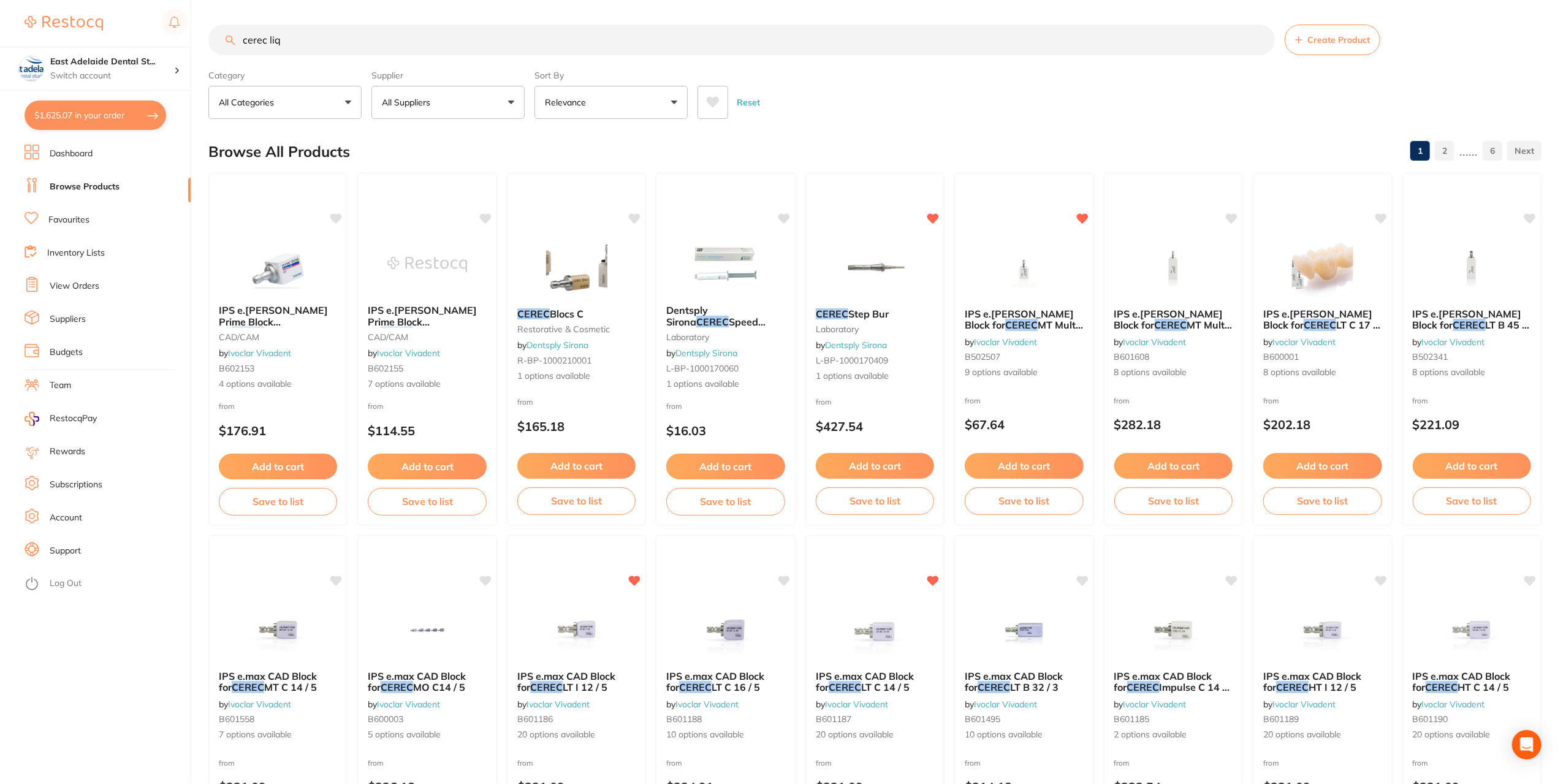
type input "cerec liqu"
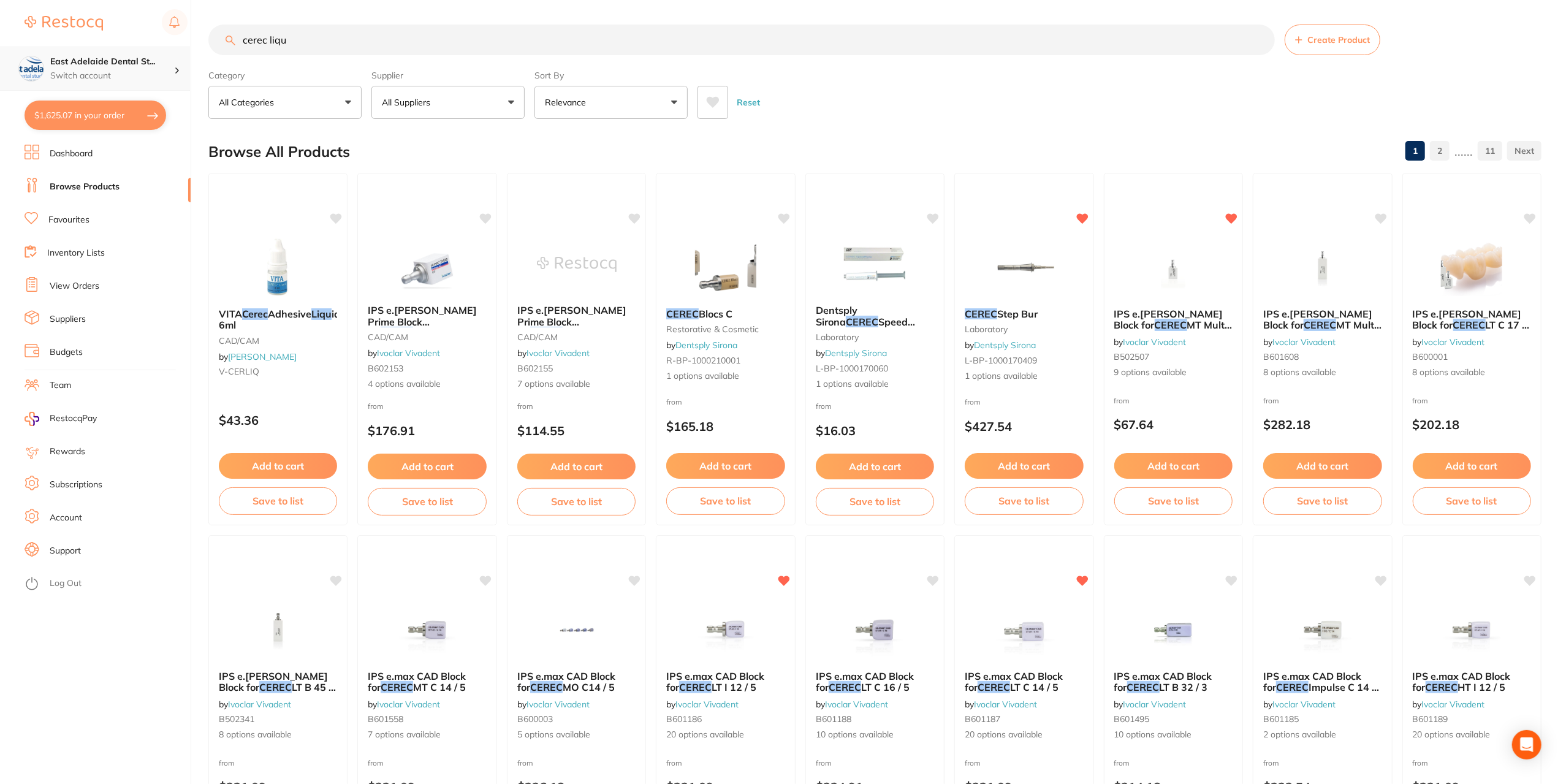
drag, startPoint x: 300, startPoint y: 33, endPoint x: 167, endPoint y: 77, distance: 140.1
click at [167, 77] on div "$1,625.07 [STREET_ADDRESS] Switch account East Adelaide Dental Studio $1,625.07…" at bounding box center [783, 392] width 1566 height 784
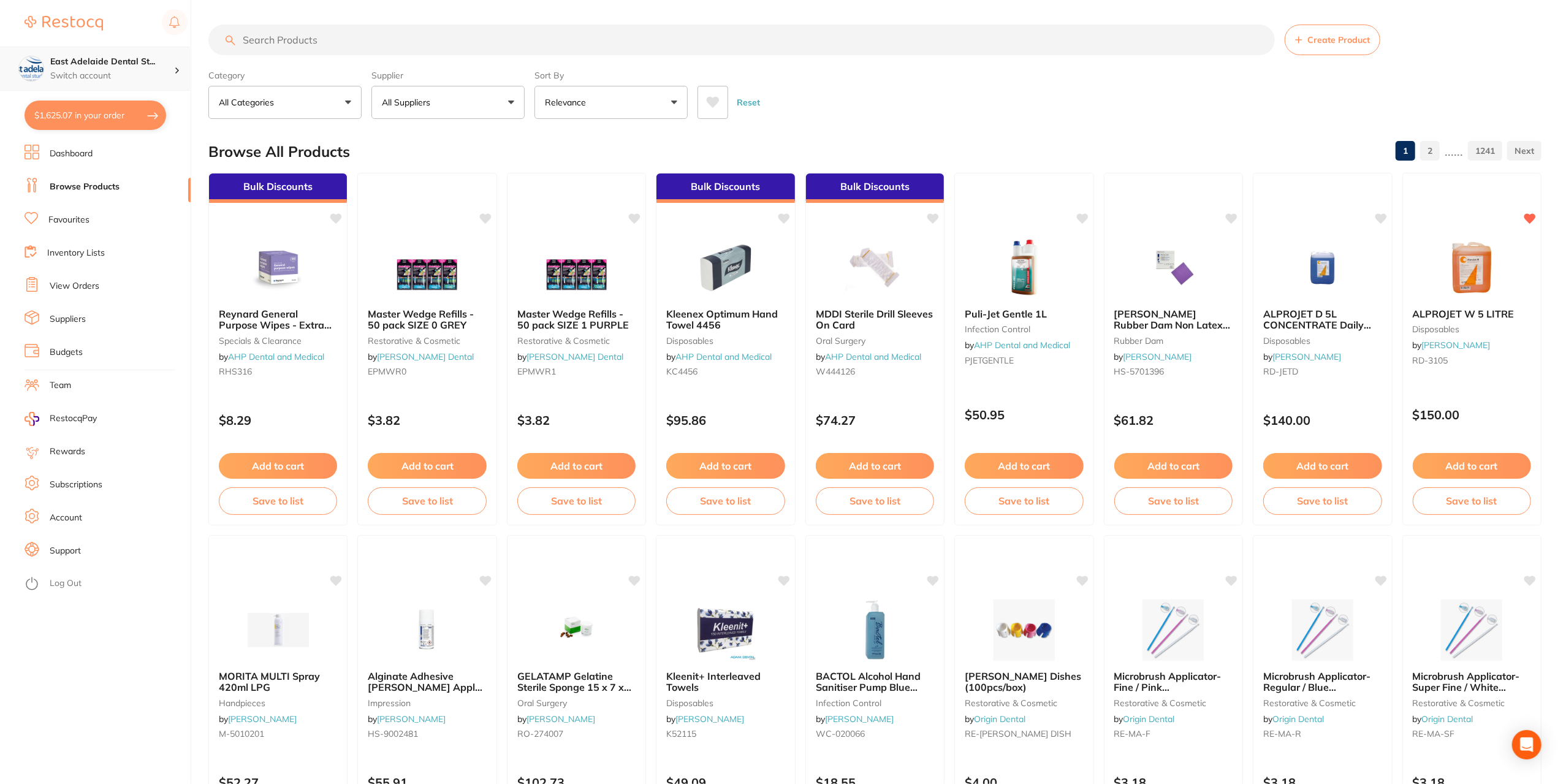
type input "e"
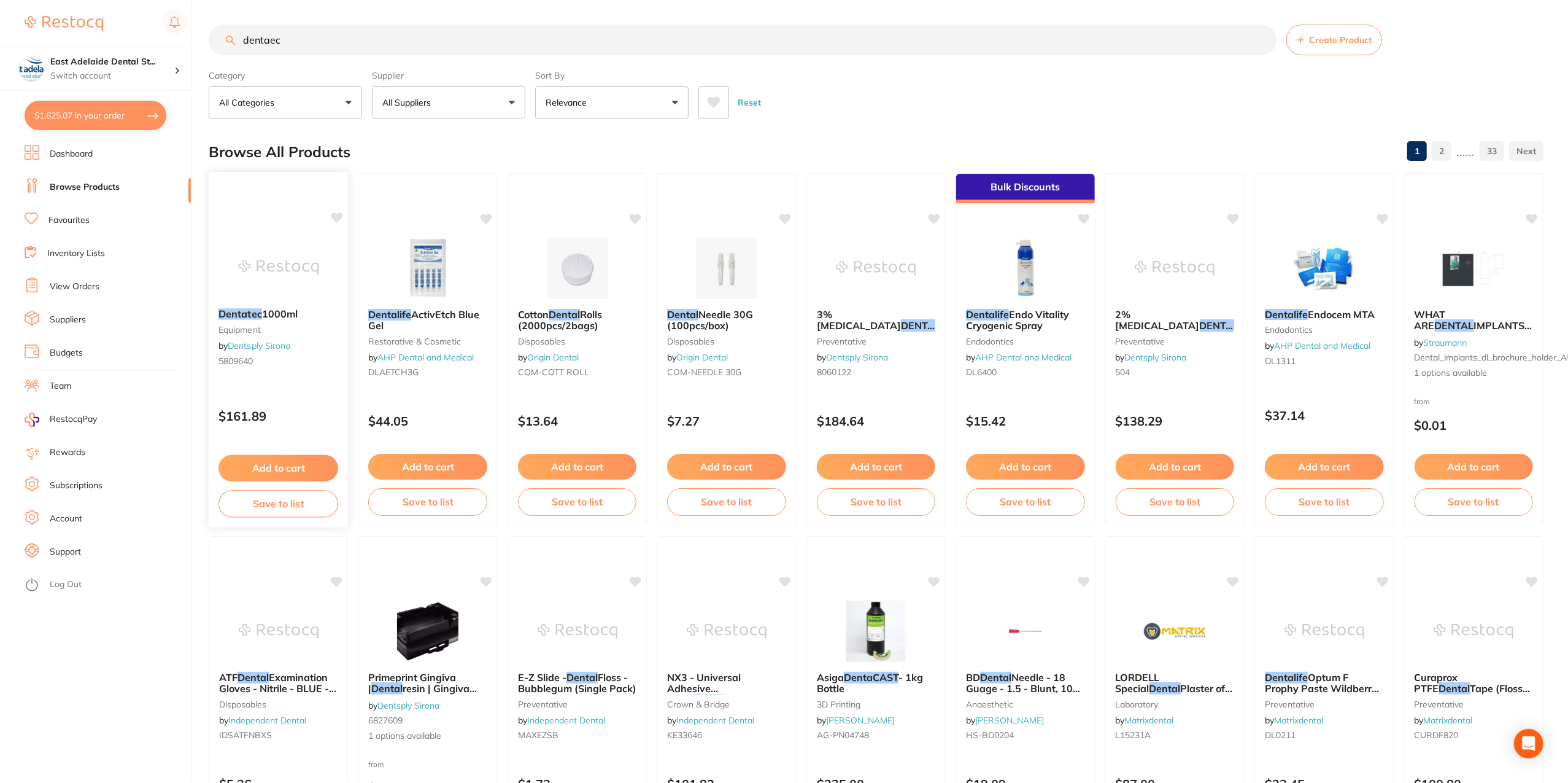
type input "dentaec"
click at [275, 305] on div "Dentatec 1000ml equipment by Dentsply Sirona 5809640" at bounding box center [279, 340] width 140 height 82
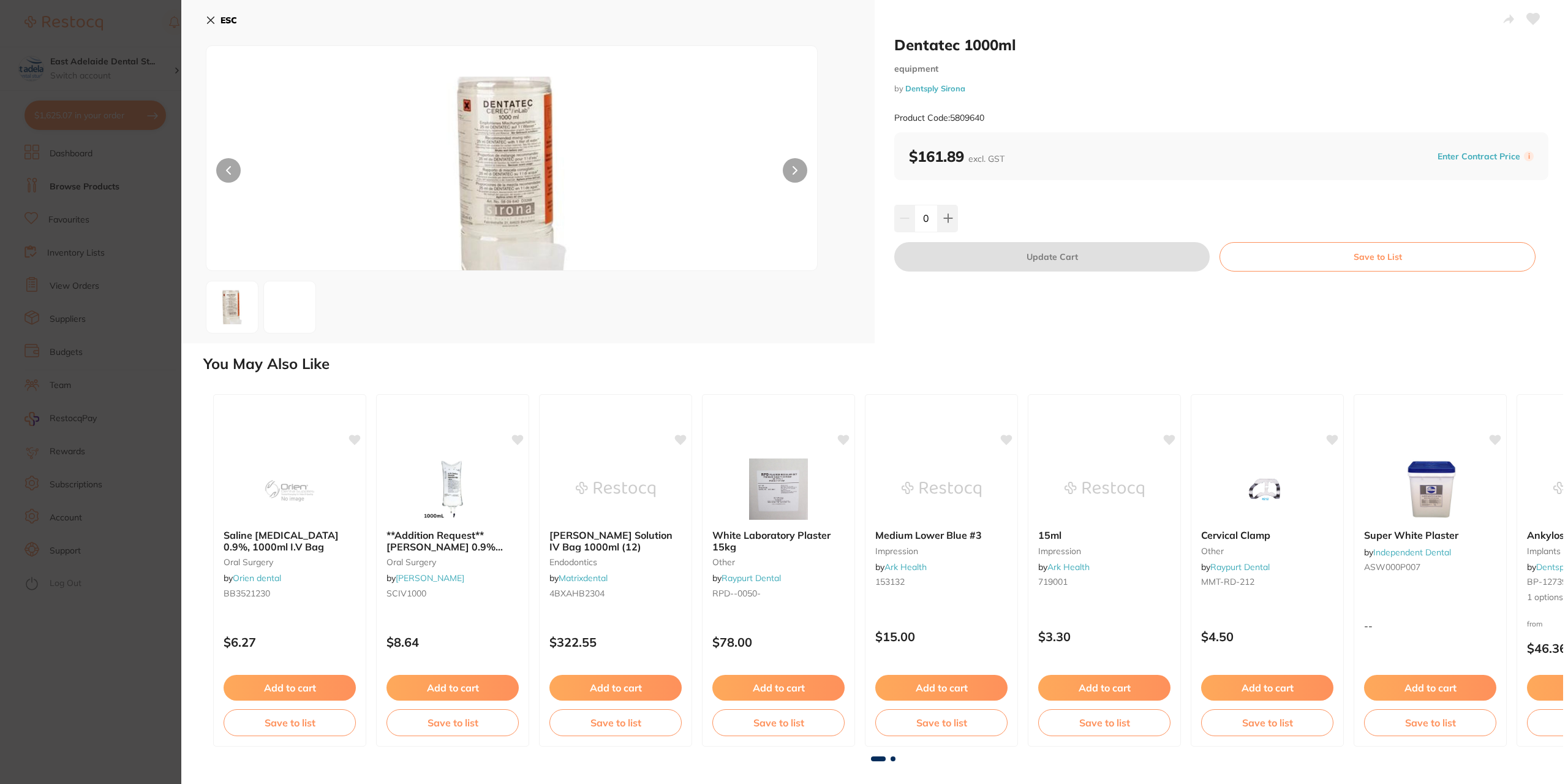
click at [1541, 17] on button at bounding box center [1533, 20] width 30 height 30
click at [952, 217] on button at bounding box center [948, 217] width 21 height 27
type input "1"
click at [1029, 262] on button "Update Cart" at bounding box center [1052, 256] width 315 height 30
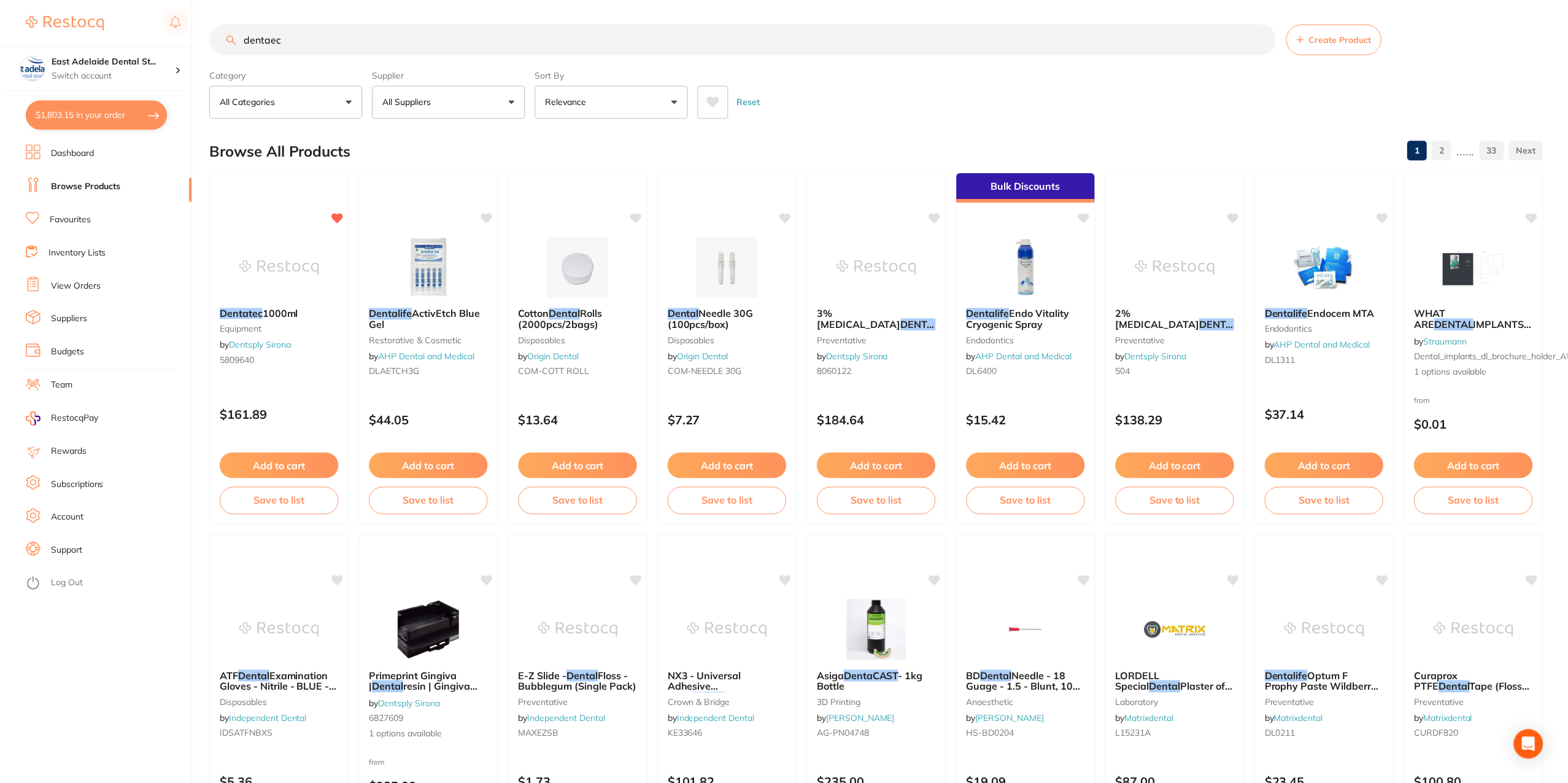
scroll to position [4, 0]
